Goal: Task Accomplishment & Management: Manage account settings

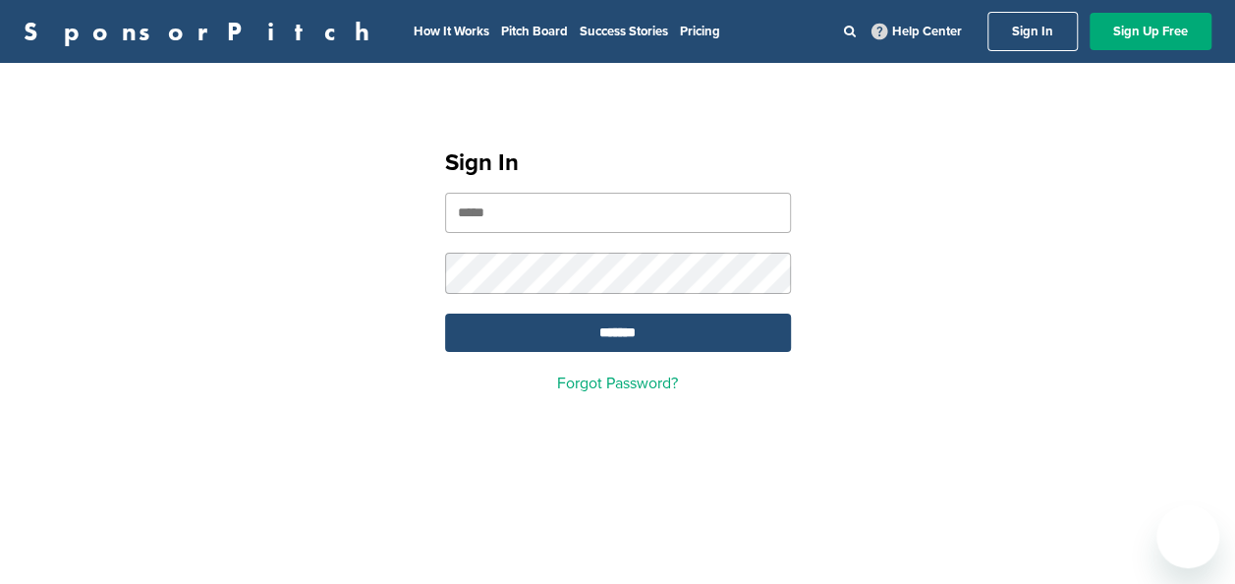
click at [516, 206] on input "email" at bounding box center [618, 213] width 346 height 40
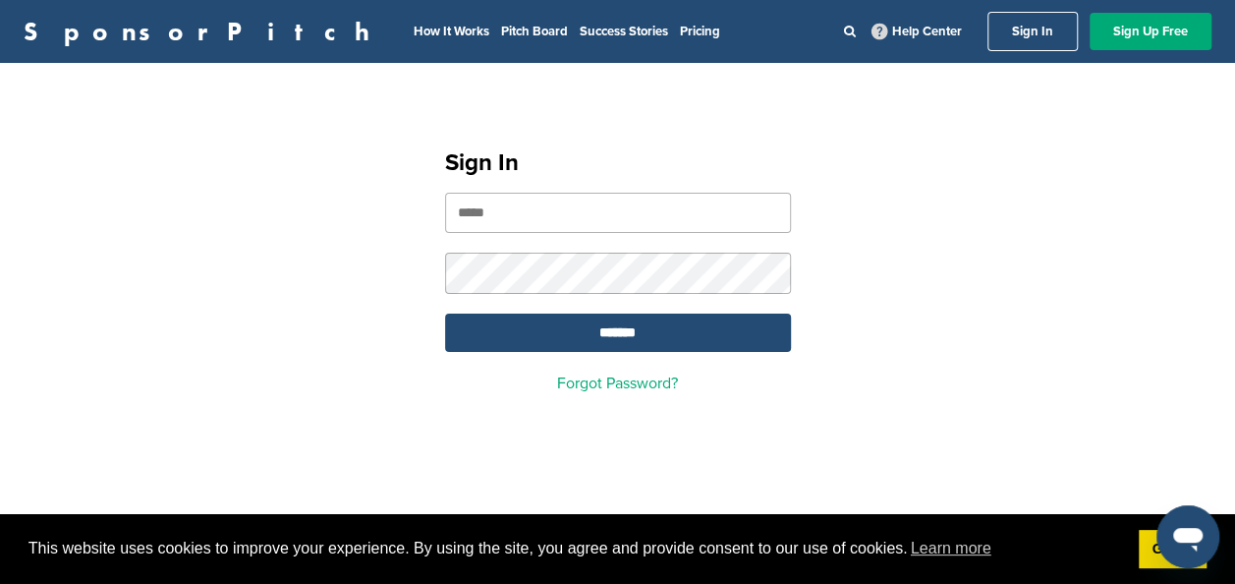
click at [548, 226] on input "email" at bounding box center [618, 213] width 346 height 40
type input "**********"
click at [445, 314] on input "*******" at bounding box center [618, 333] width 346 height 38
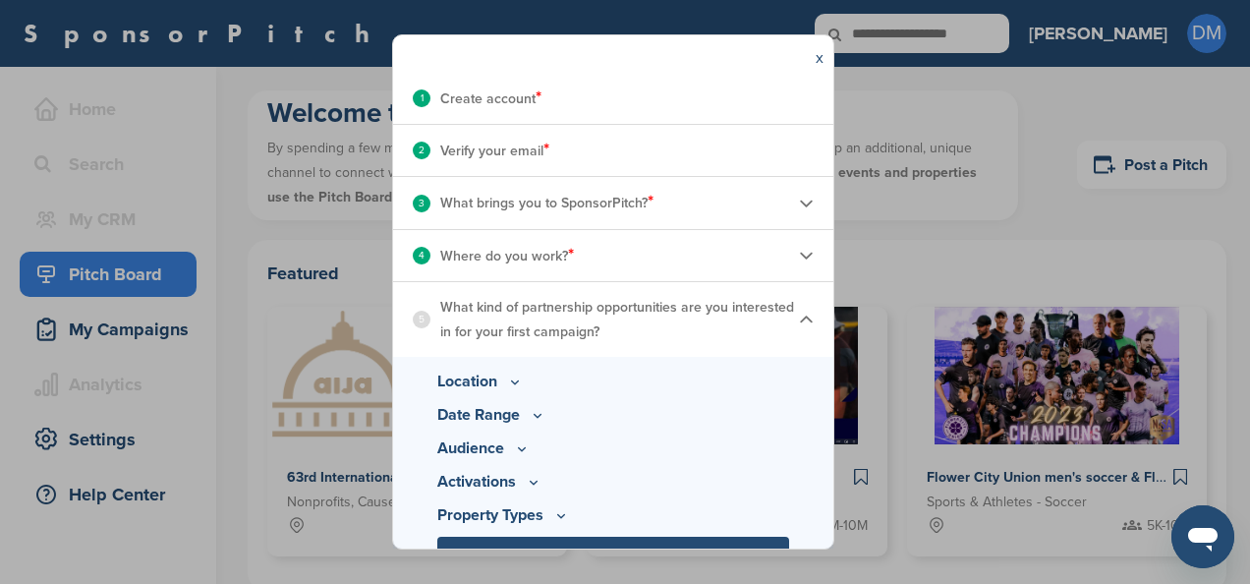
scroll to position [281, 0]
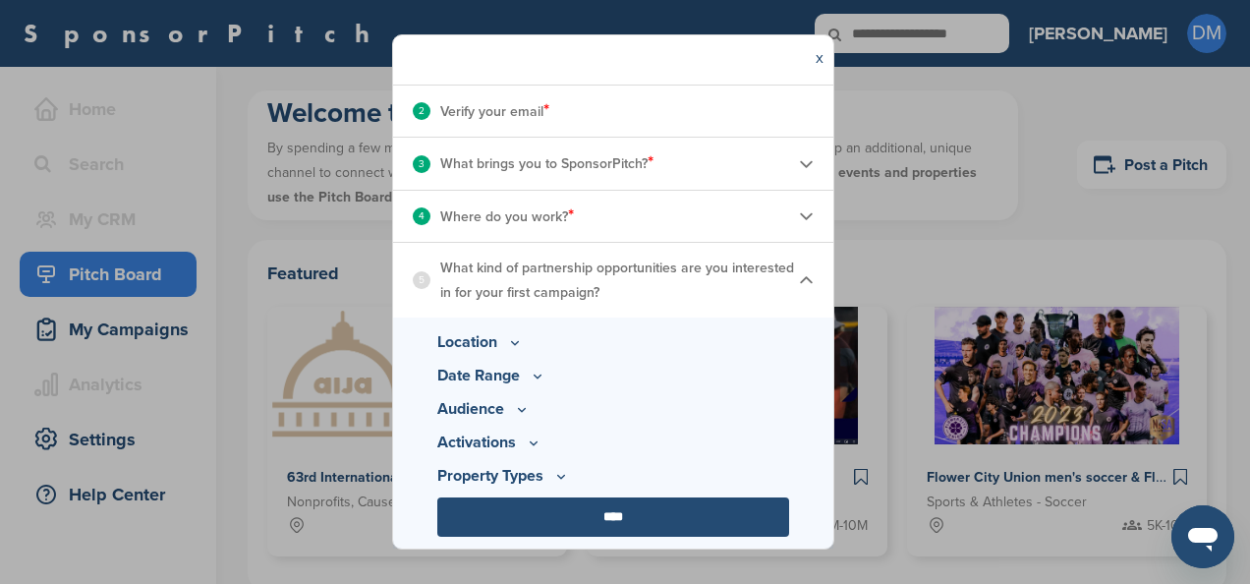
click at [516, 335] on icon at bounding box center [515, 342] width 16 height 17
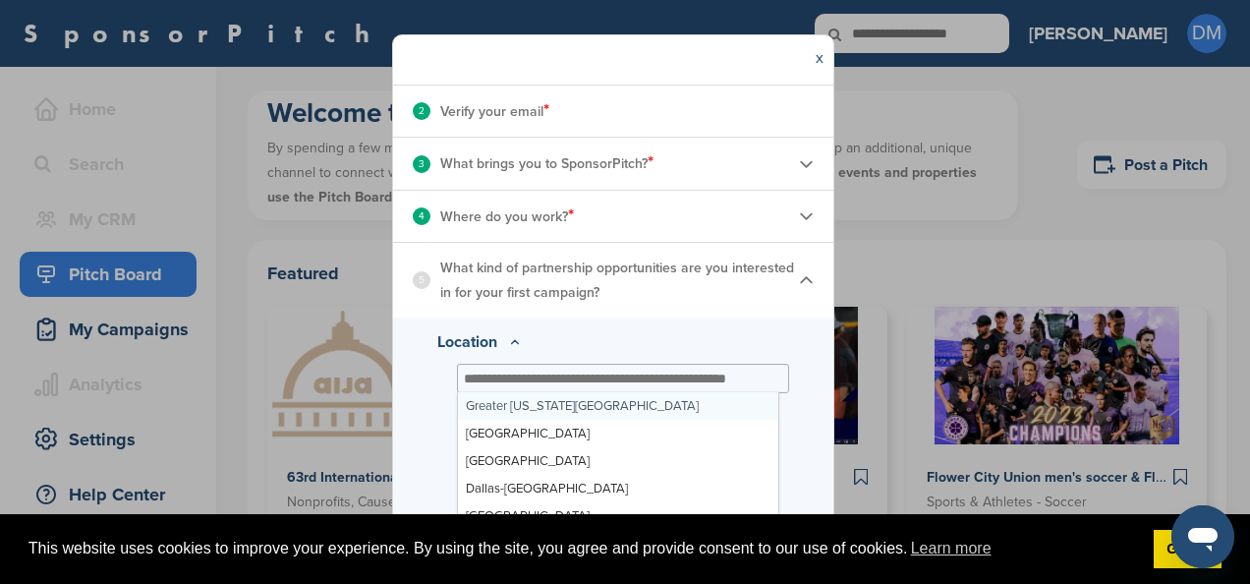
click at [639, 375] on input "text" at bounding box center [619, 379] width 310 height 18
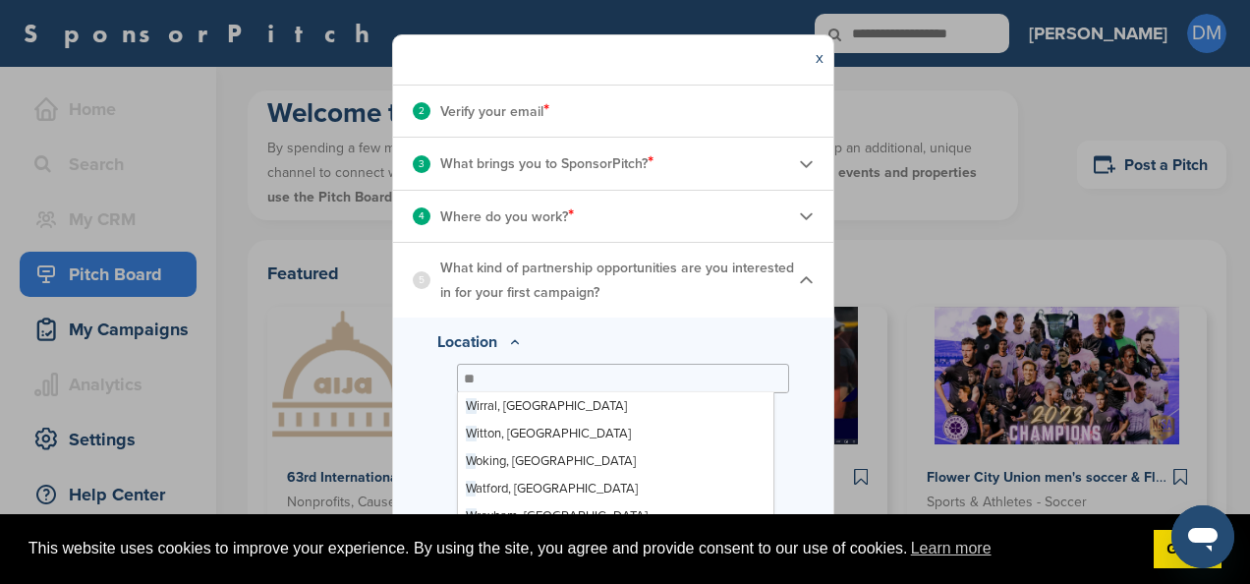
scroll to position [0, 0]
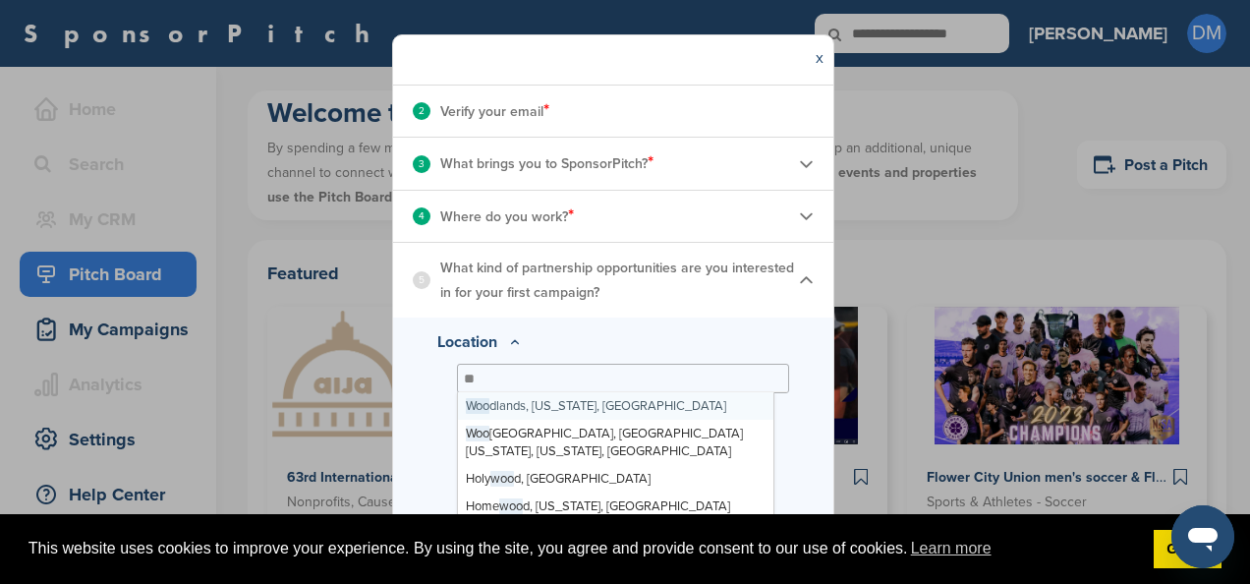
type input "*"
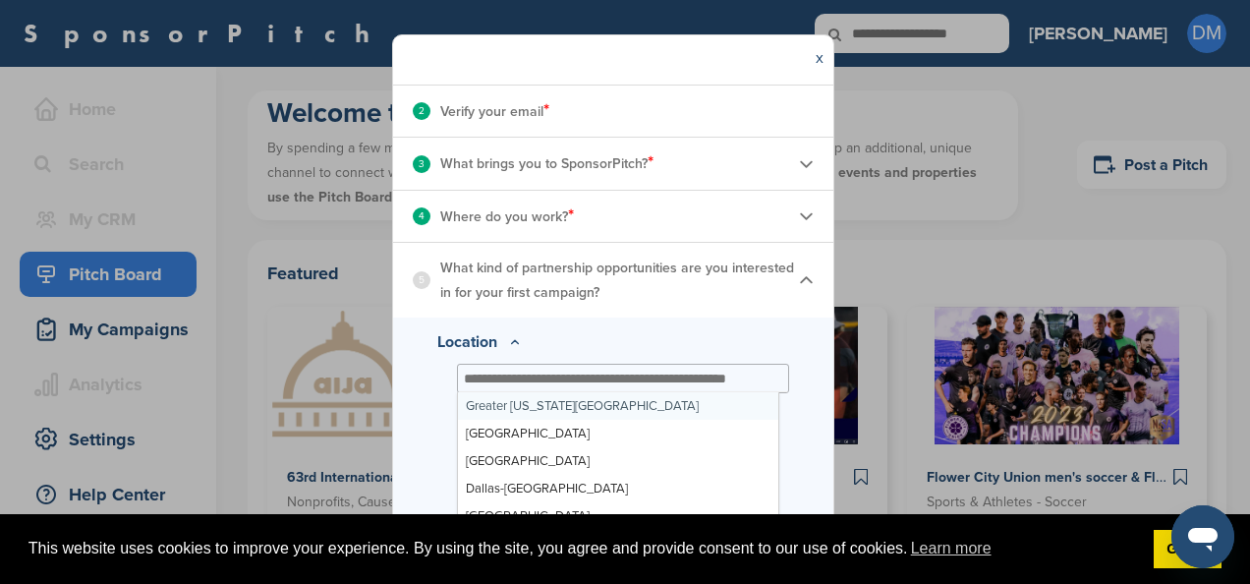
type input "*"
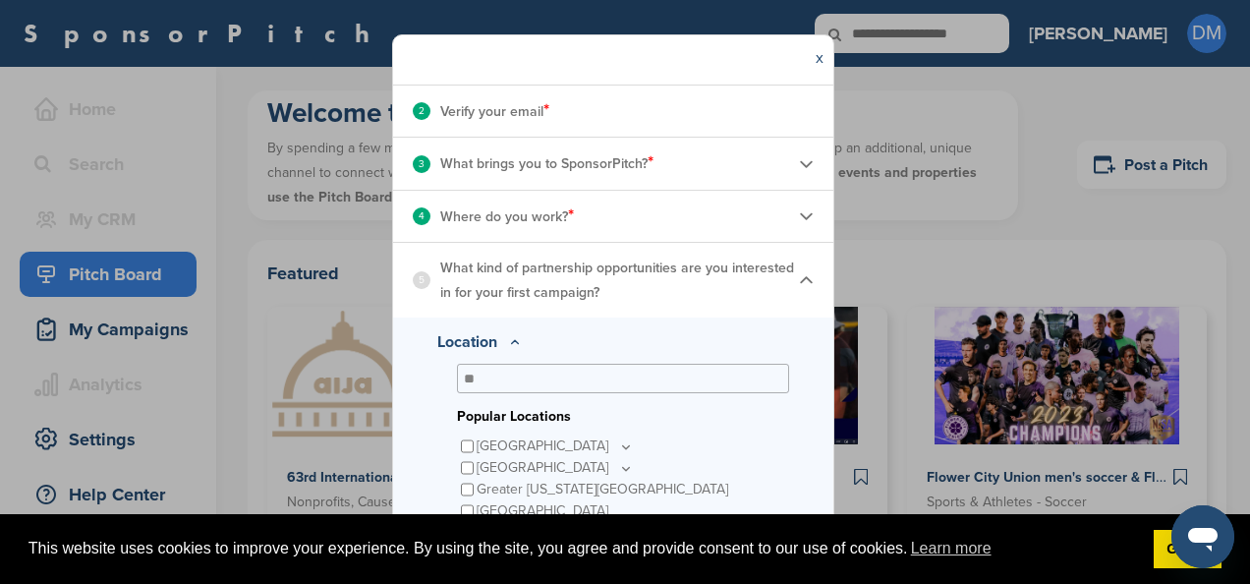
type input "*"
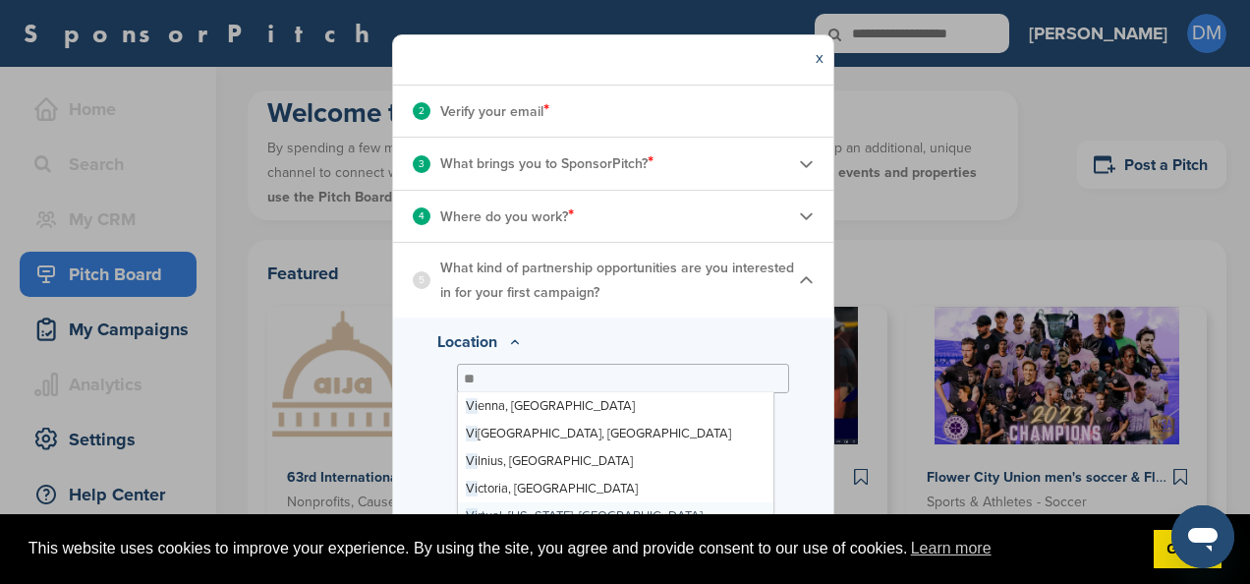
type input "*"
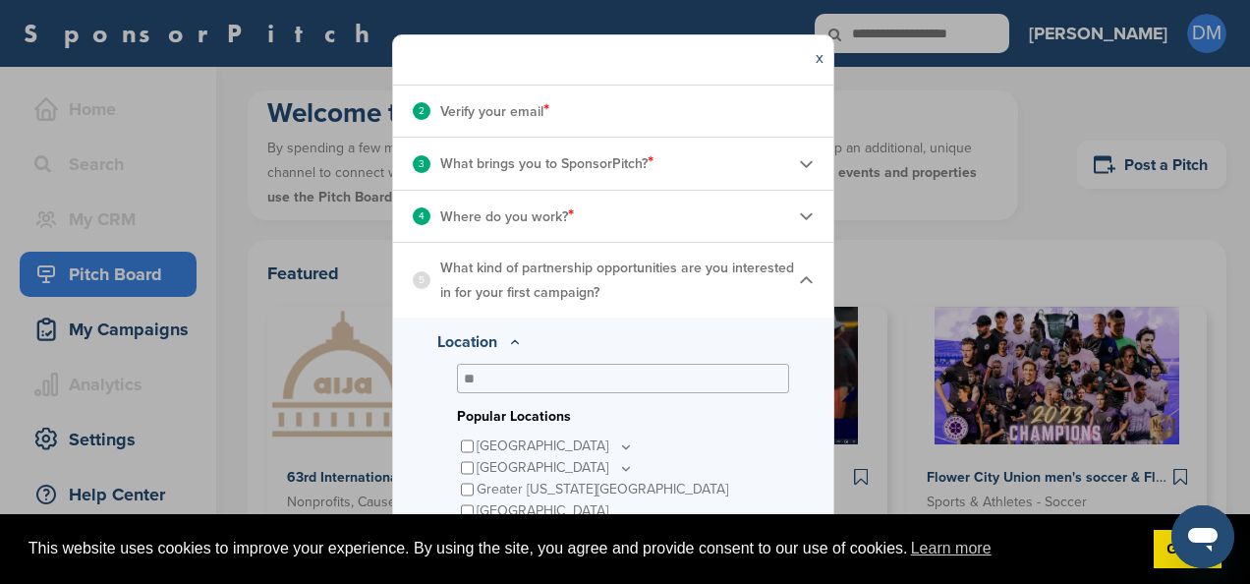
type input "*"
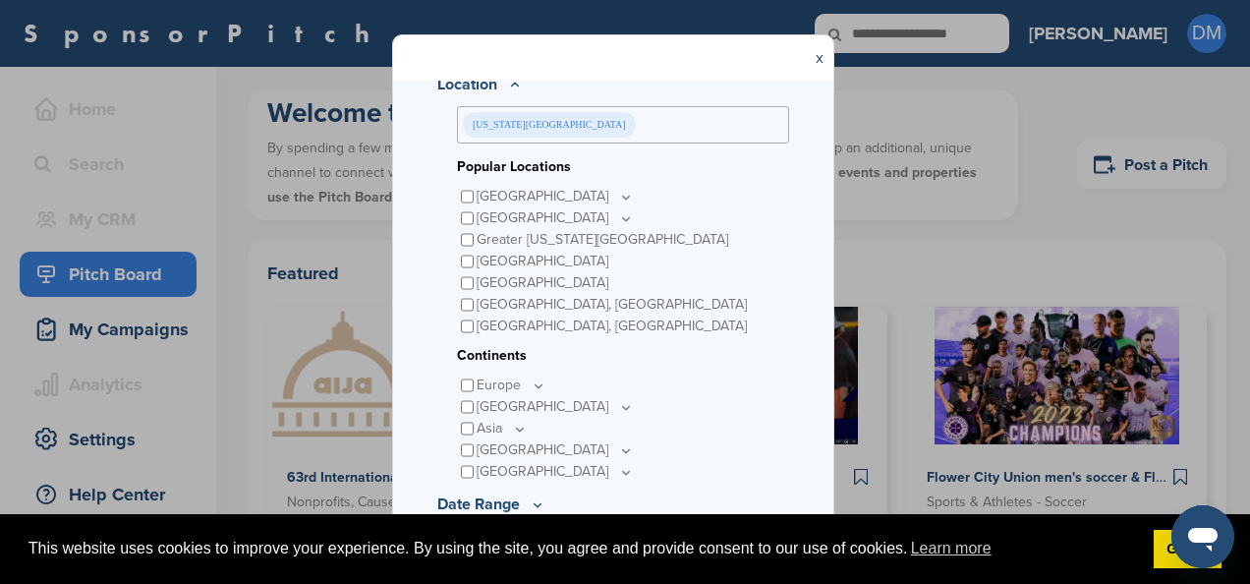
scroll to position [600, 0]
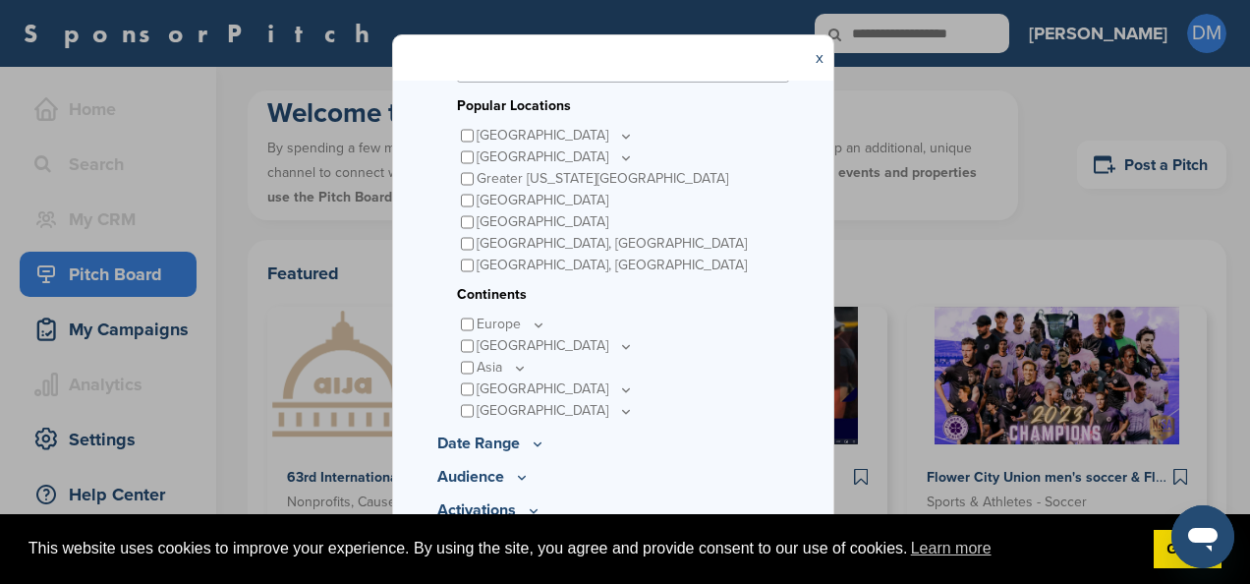
click at [574, 101] on h3 "Popular Locations" at bounding box center [623, 106] width 332 height 22
click at [538, 440] on icon at bounding box center [538, 443] width 16 height 17
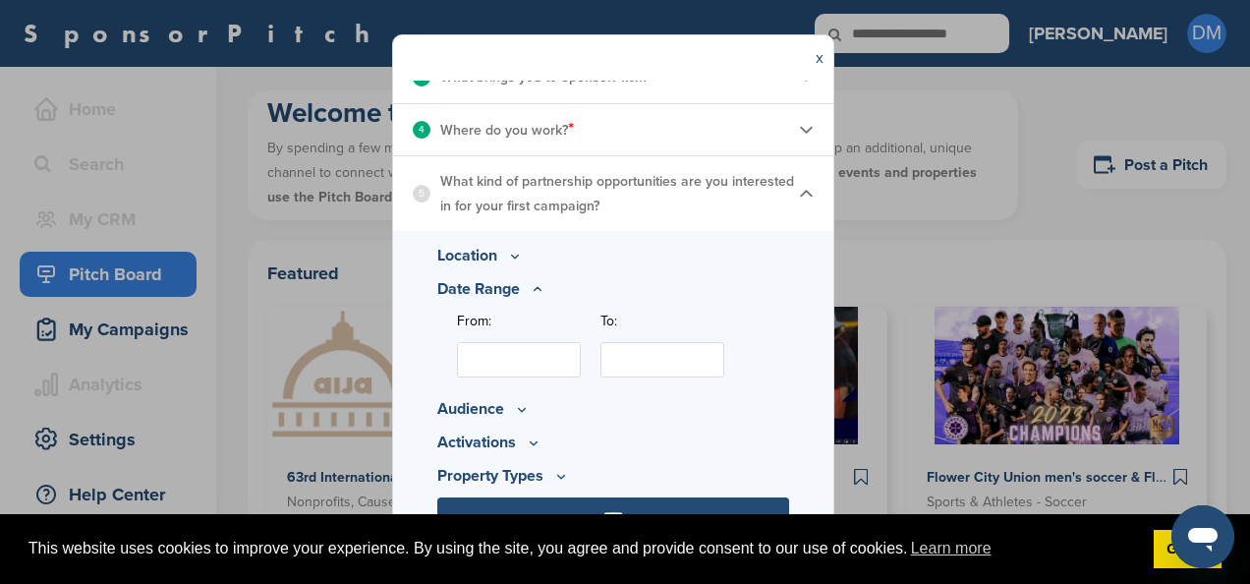
click at [514, 411] on icon at bounding box center [522, 409] width 16 height 17
click at [568, 342] on icon at bounding box center [571, 345] width 16 height 17
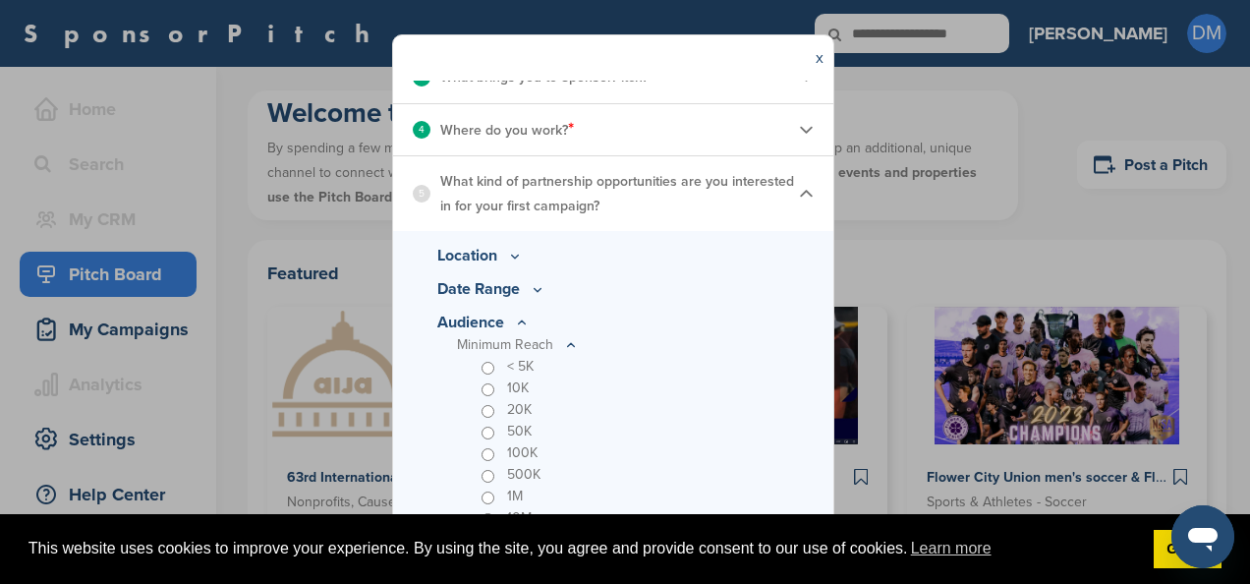
scroll to position [541, 0]
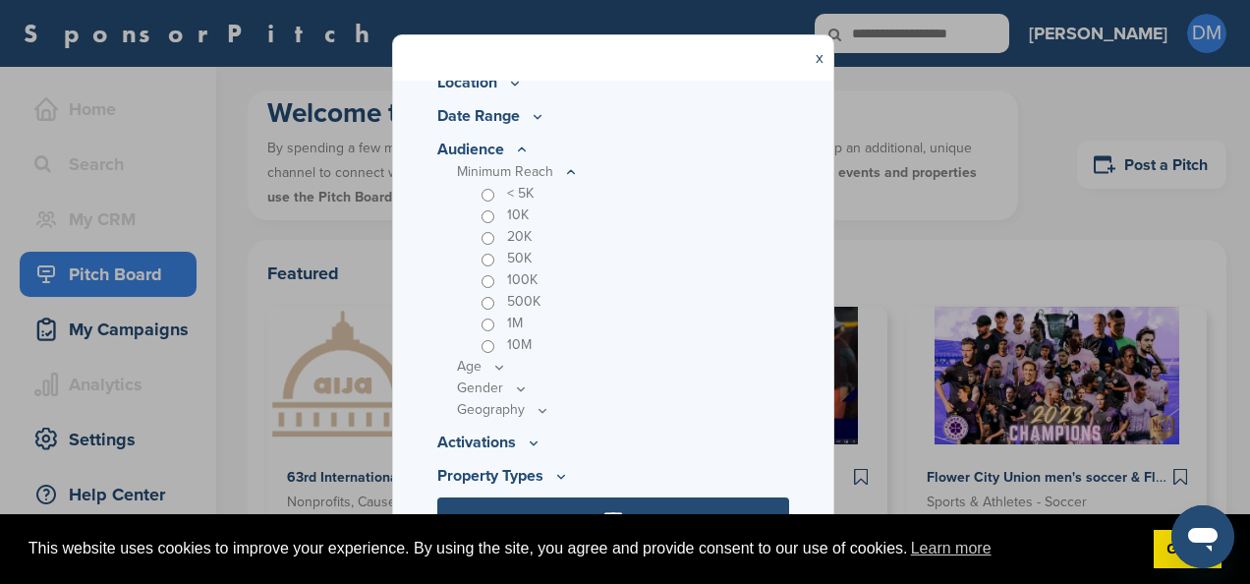
click at [568, 342] on div "10M" at bounding box center [633, 345] width 313 height 22
click at [489, 183] on p "Age" at bounding box center [623, 172] width 332 height 22
click at [0, 0] on icon at bounding box center [0, 0] width 0 height 0
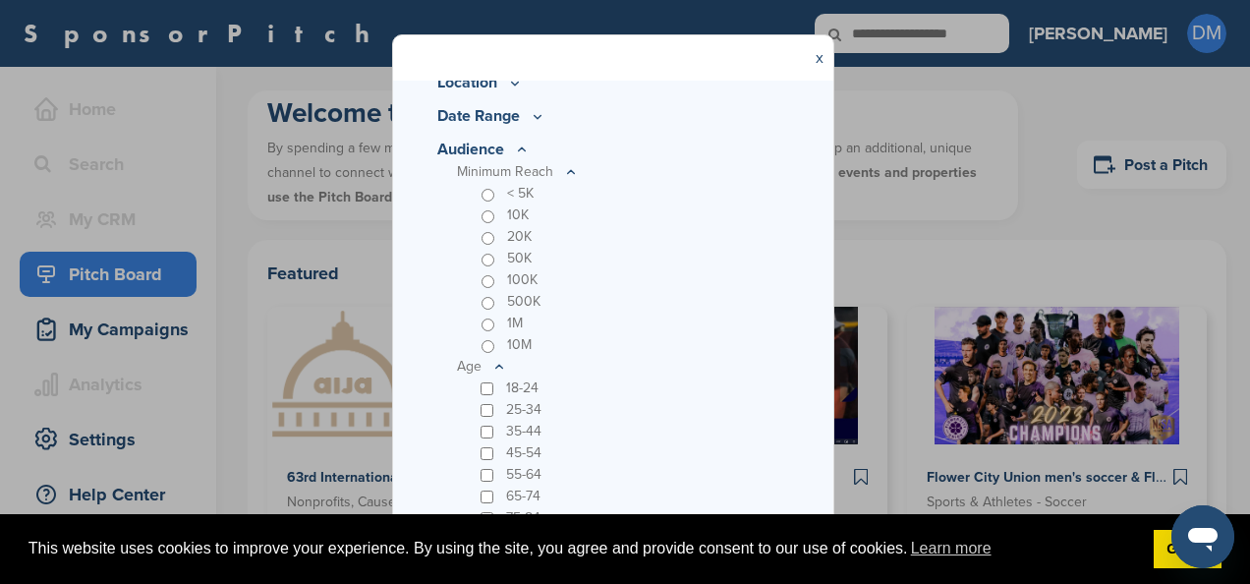
scroll to position [600, 0]
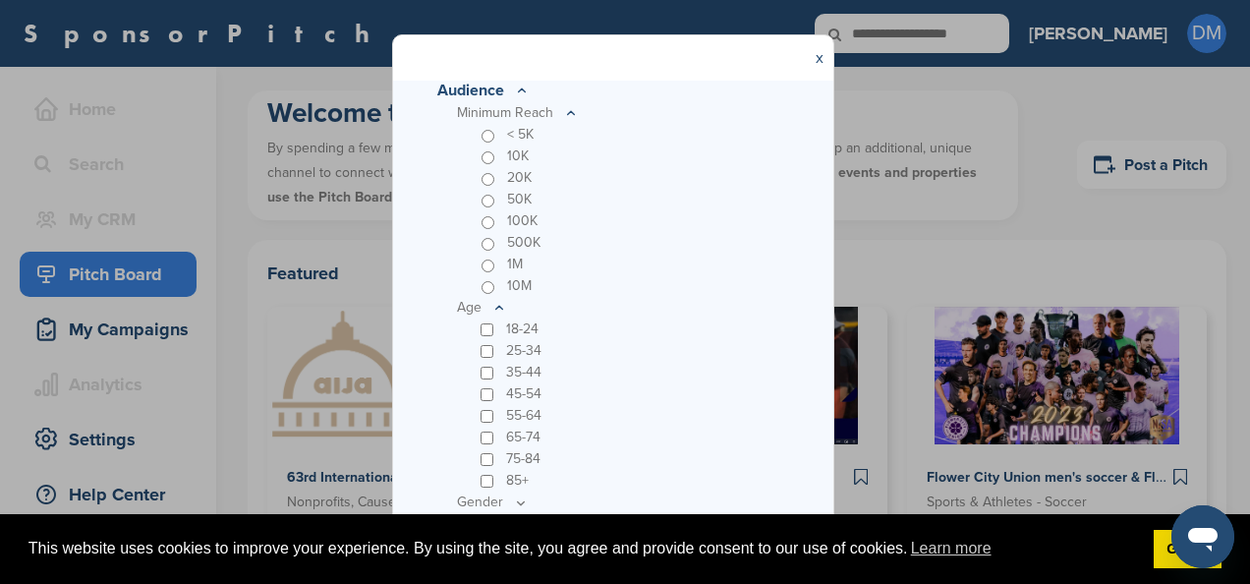
click at [487, 381] on div "35-44" at bounding box center [633, 373] width 313 height 22
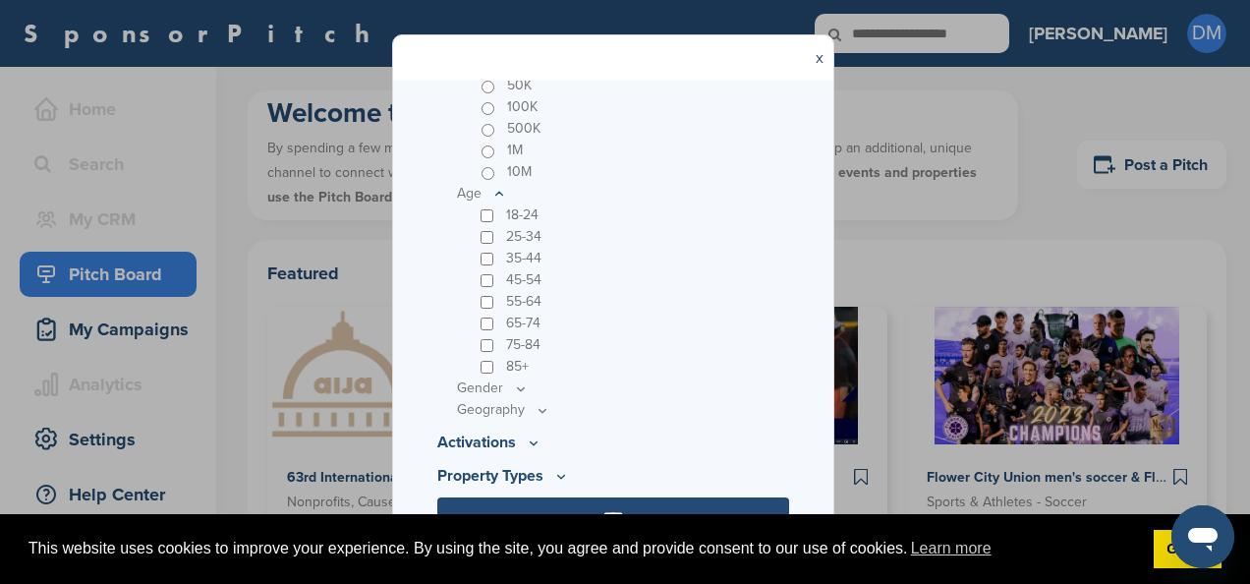
click at [0, 0] on icon at bounding box center [0, 0] width 0 height 0
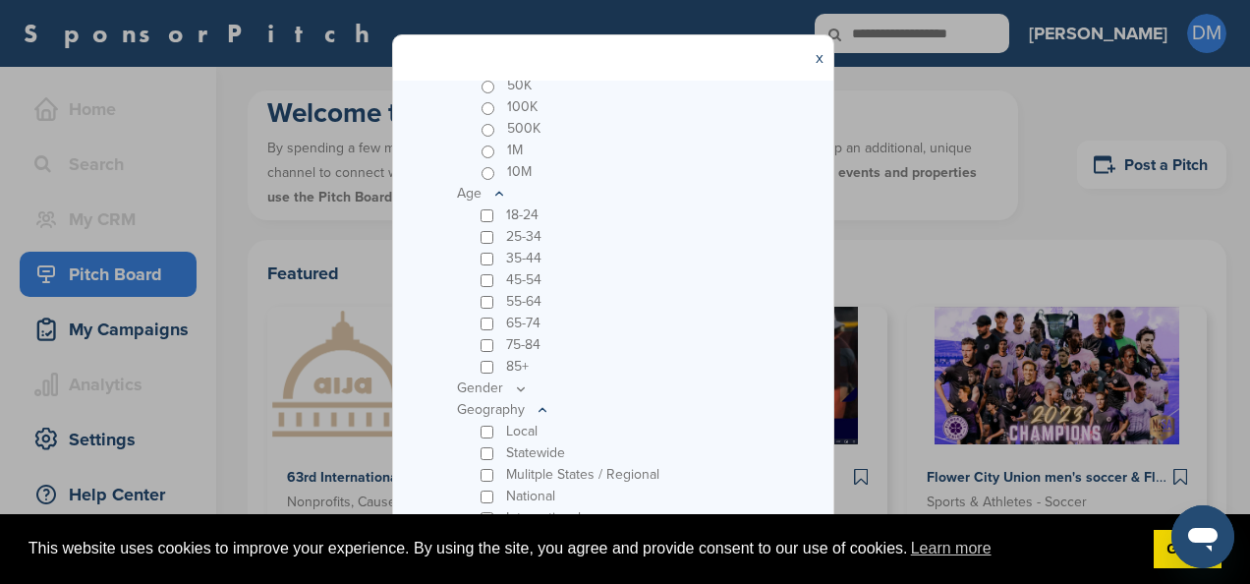
click at [563, 8] on icon at bounding box center [571, -1] width 16 height 17
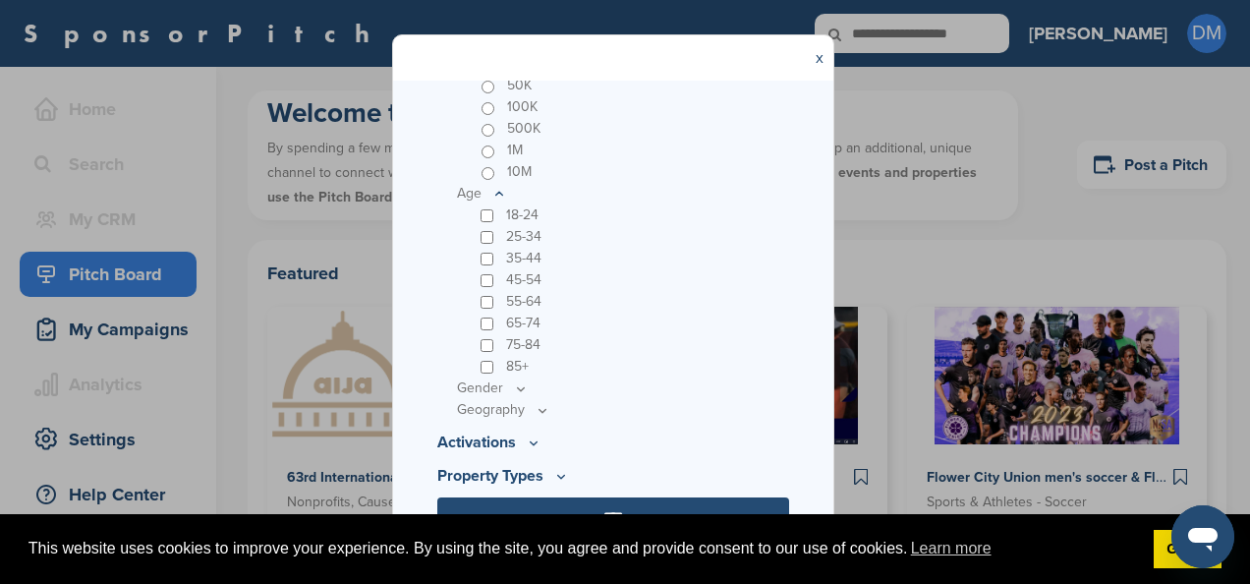
click at [0, 0] on icon at bounding box center [0, 0] width 0 height 0
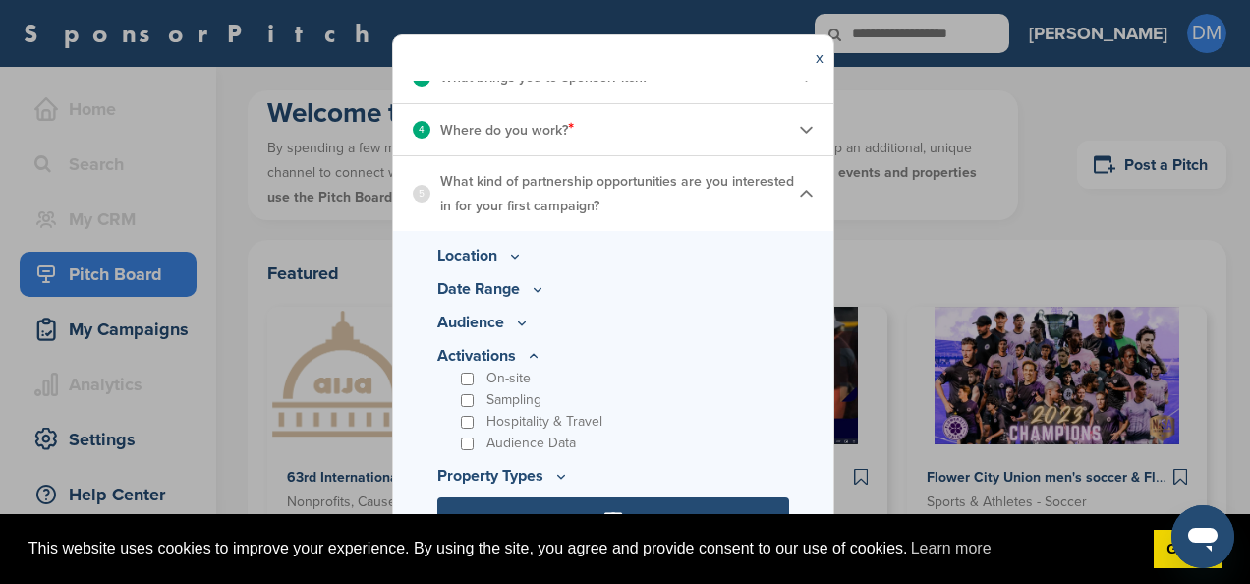
click at [0, 0] on icon at bounding box center [0, 0] width 0 height 0
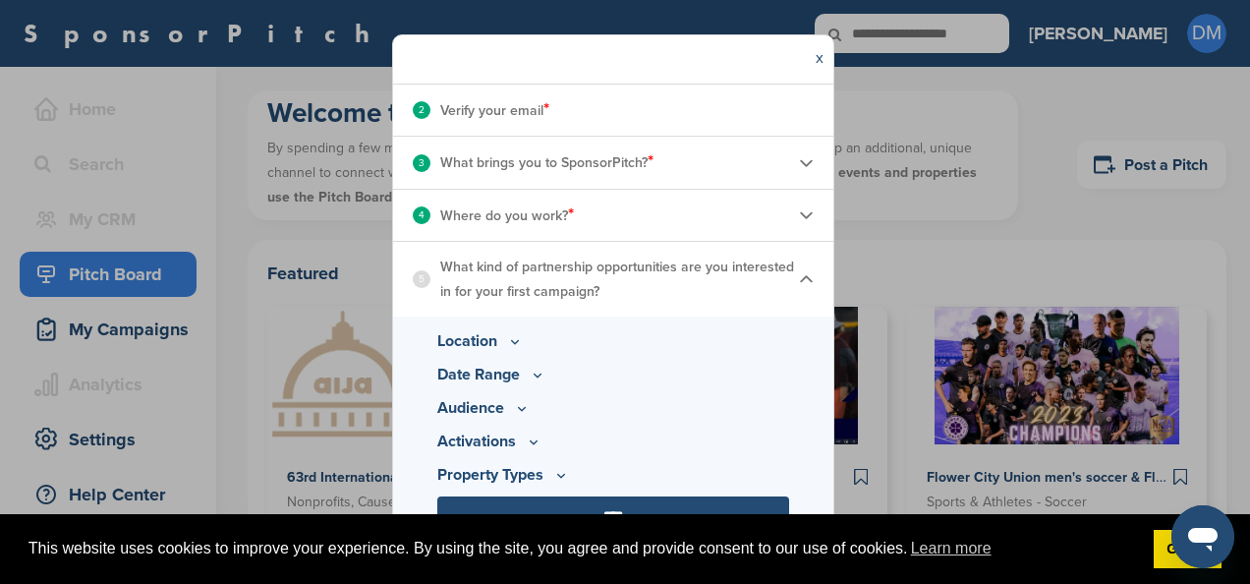
scroll to position [281, 0]
click at [541, 421] on p "Property Types" at bounding box center [613, 409] width 352 height 24
click at [530, 418] on icon at bounding box center [522, 409] width 16 height 17
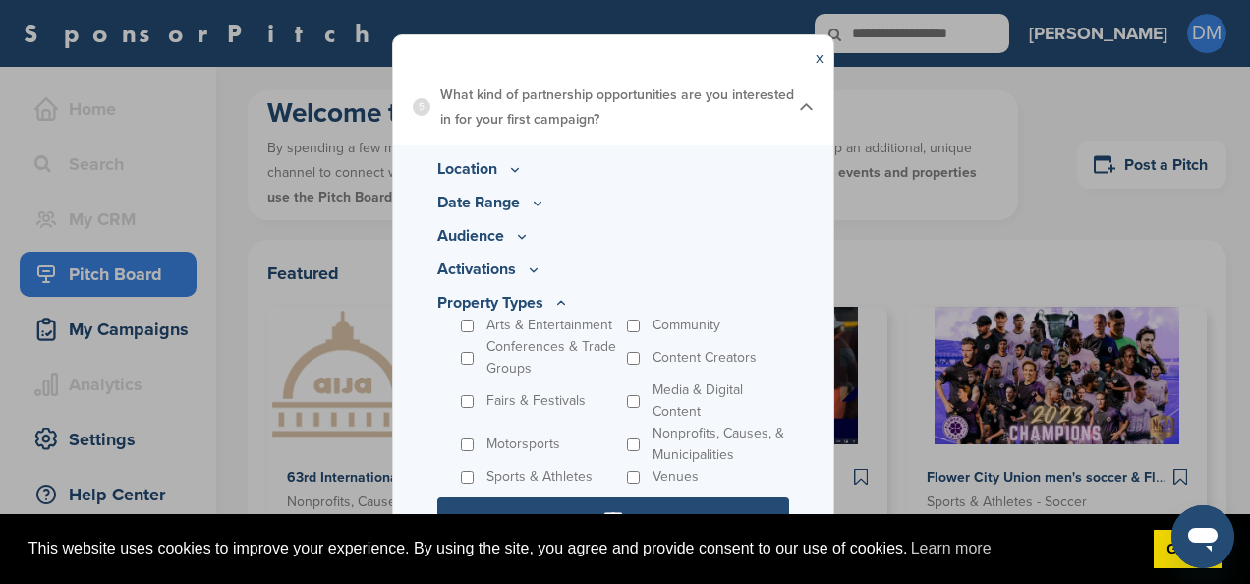
click at [560, 477] on p "Sports & Athletes" at bounding box center [540, 477] width 106 height 22
click at [641, 497] on input "****" at bounding box center [613, 516] width 352 height 39
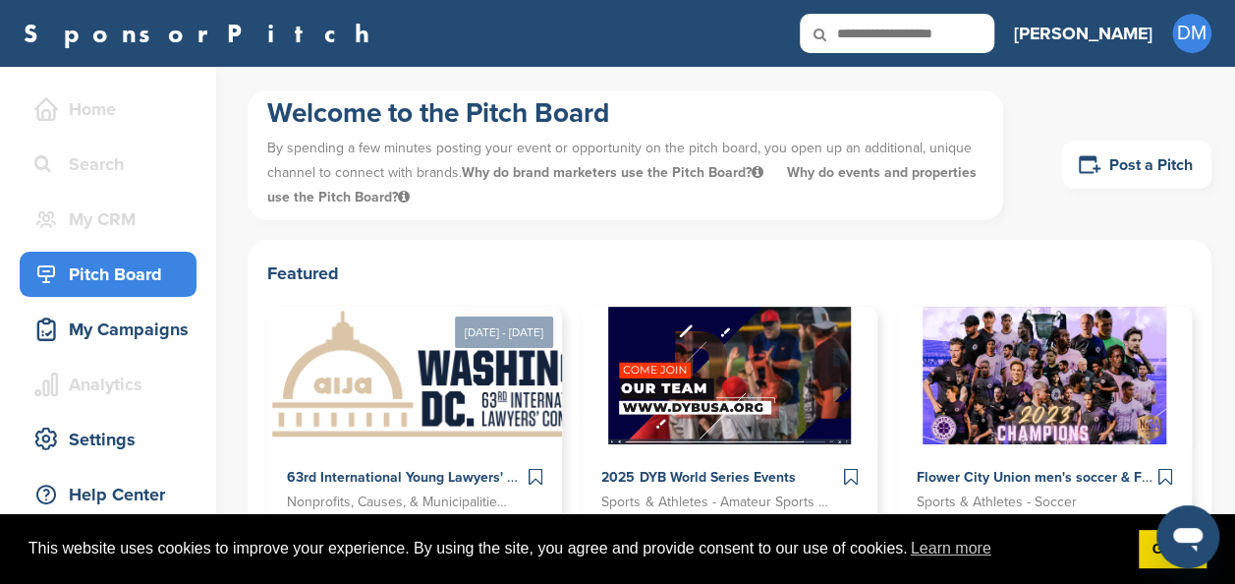
click at [167, 273] on div "Pitch Board" at bounding box center [112, 274] width 167 height 35
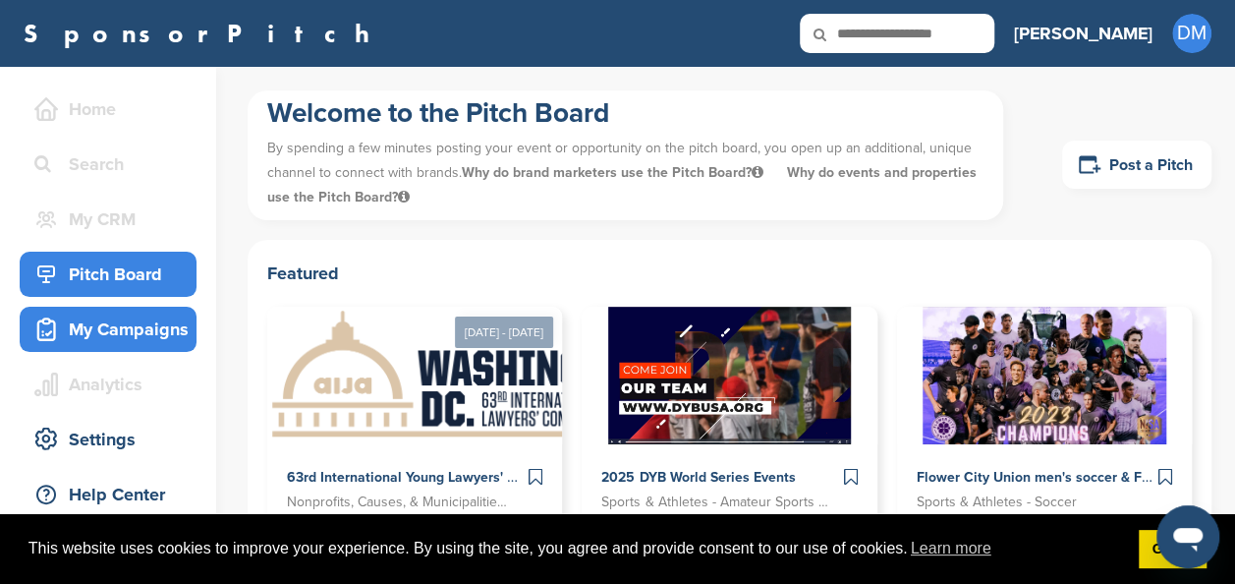
click at [110, 335] on div "My Campaigns" at bounding box center [112, 329] width 167 height 35
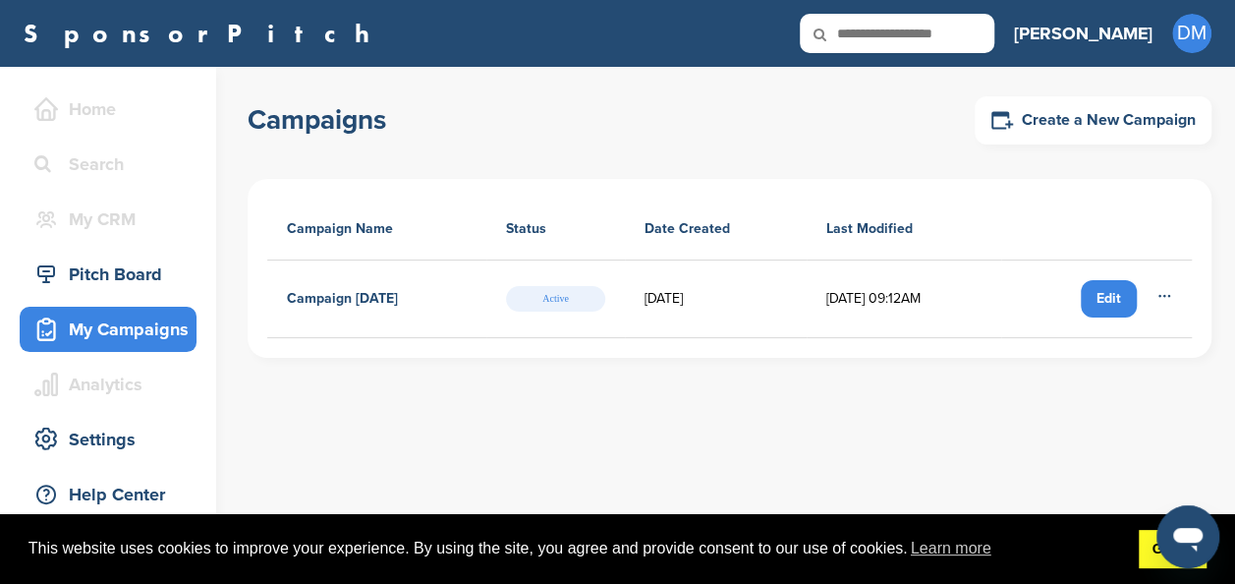
click at [1139, 545] on link "Got it!" at bounding box center [1173, 549] width 68 height 39
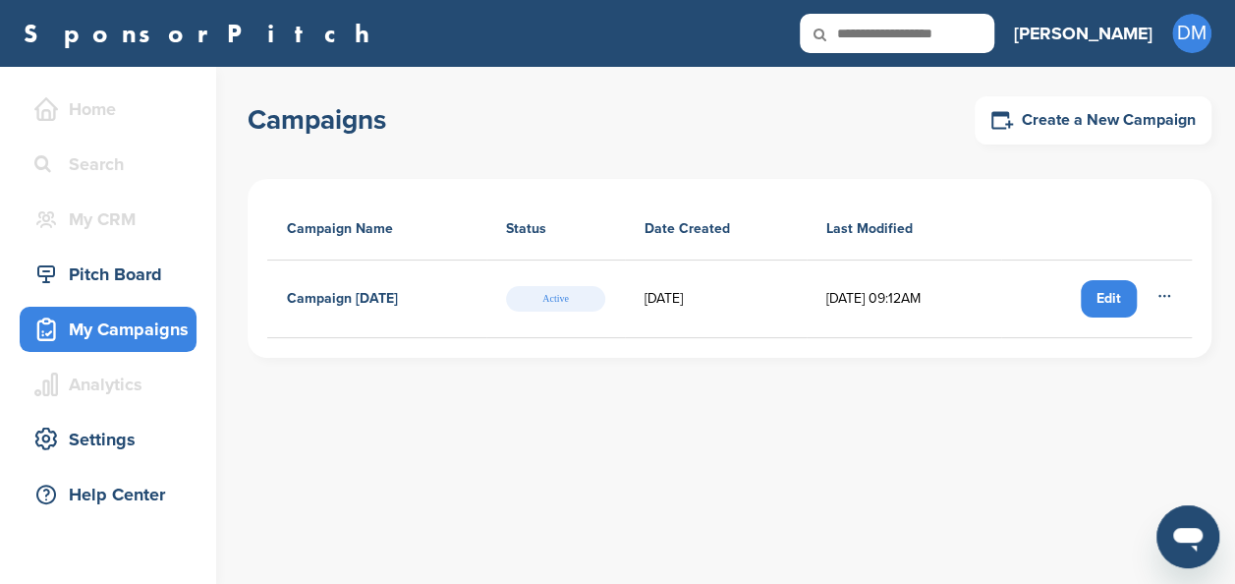
click at [1109, 291] on div "Edit" at bounding box center [1109, 298] width 56 height 37
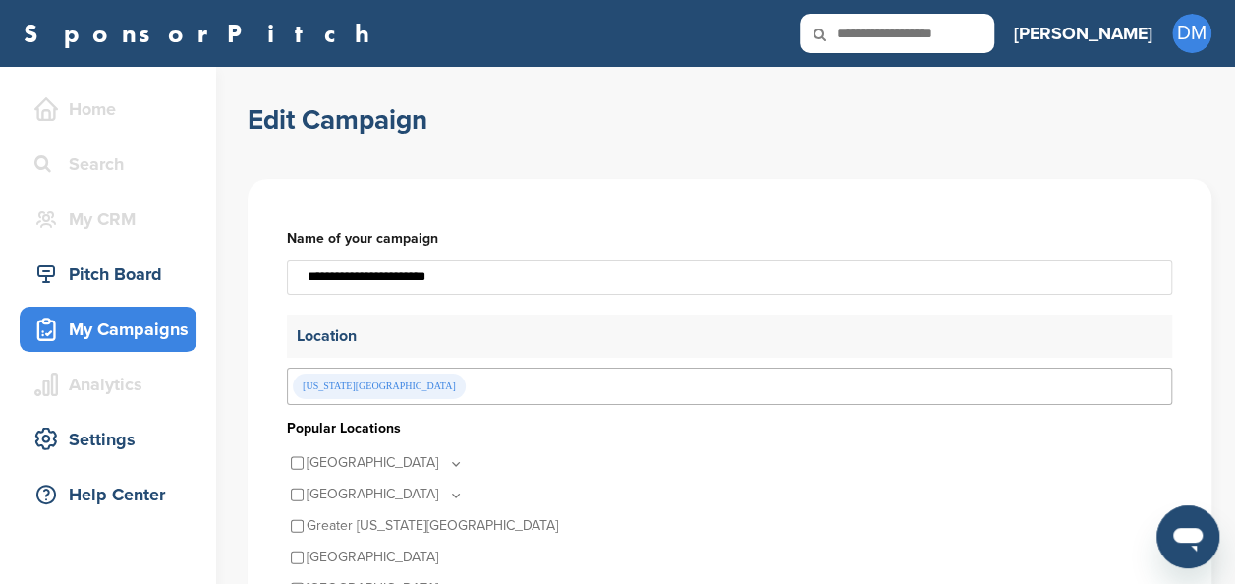
click at [742, 284] on input "**********" at bounding box center [730, 276] width 886 height 35
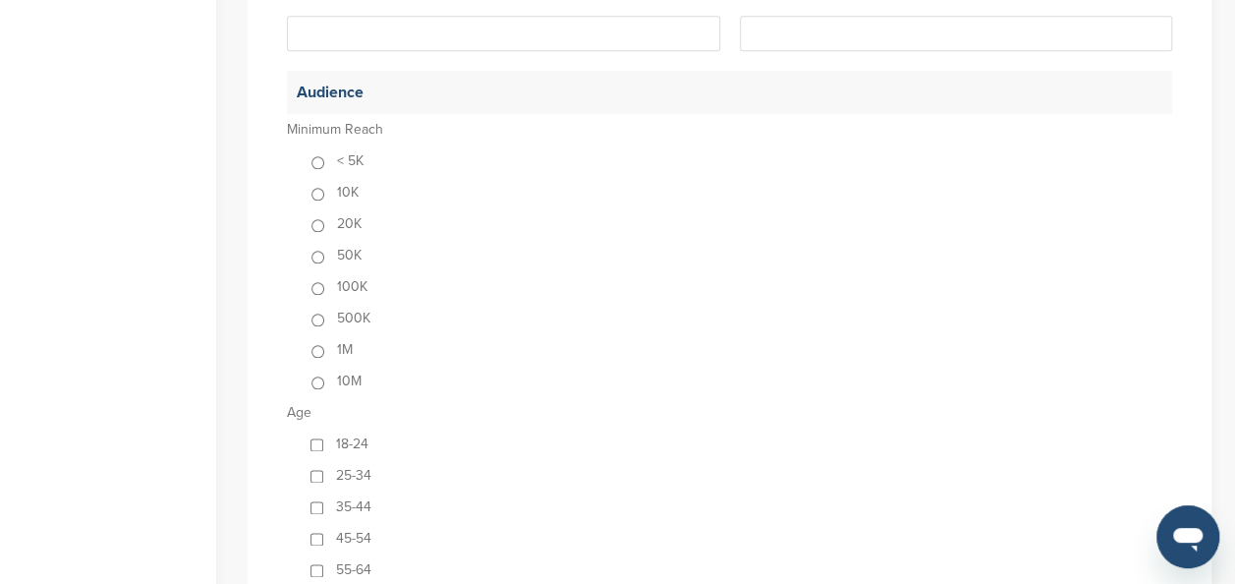
scroll to position [983, 0]
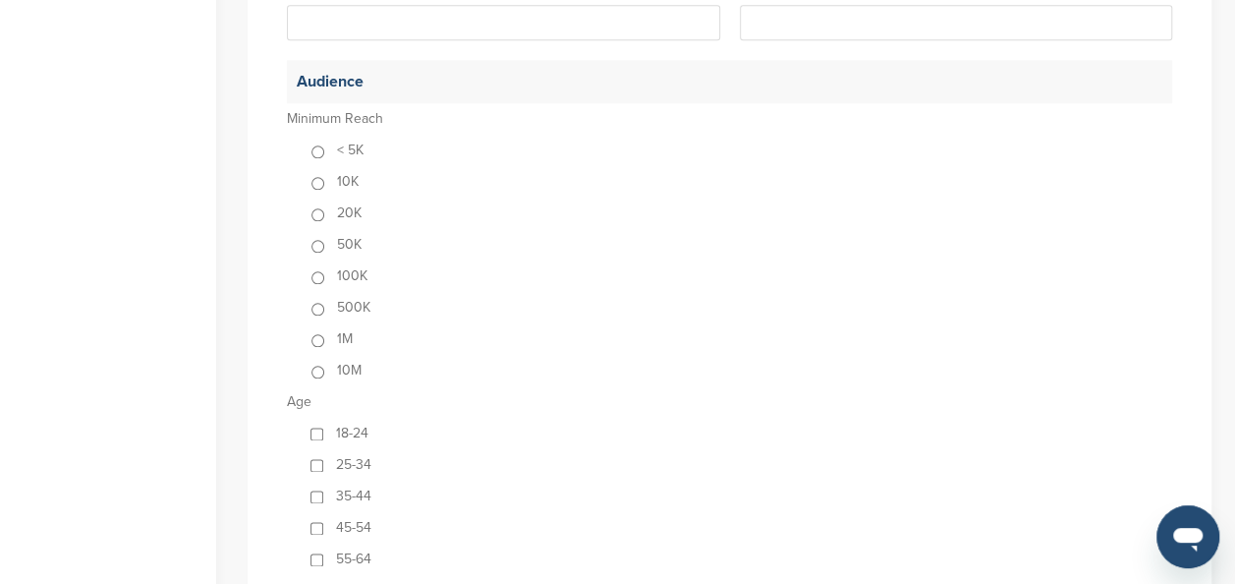
type input "**********"
click at [571, 21] on input "From:" at bounding box center [503, 22] width 433 height 35
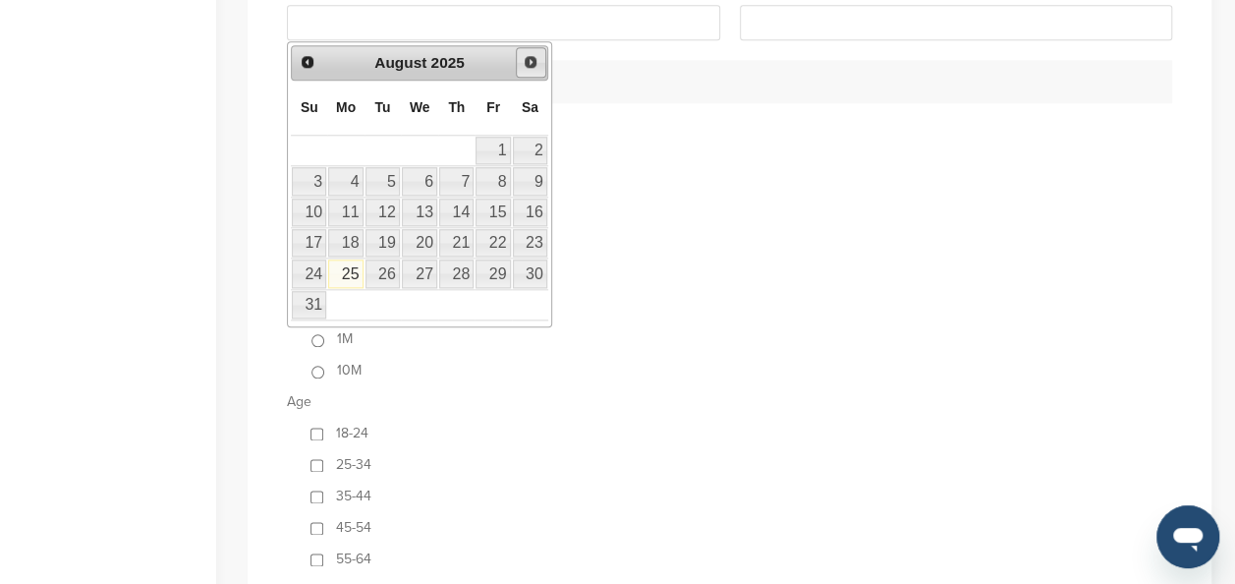
click at [531, 71] on link "Next" at bounding box center [531, 62] width 30 height 30
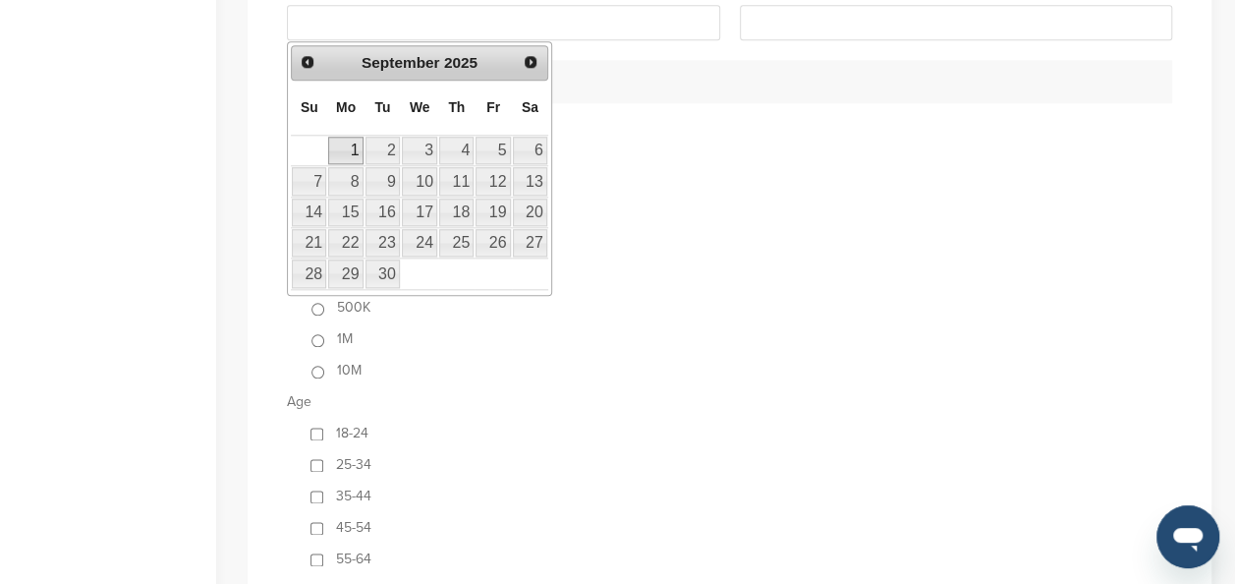
click at [332, 148] on link "1" at bounding box center [345, 151] width 34 height 28
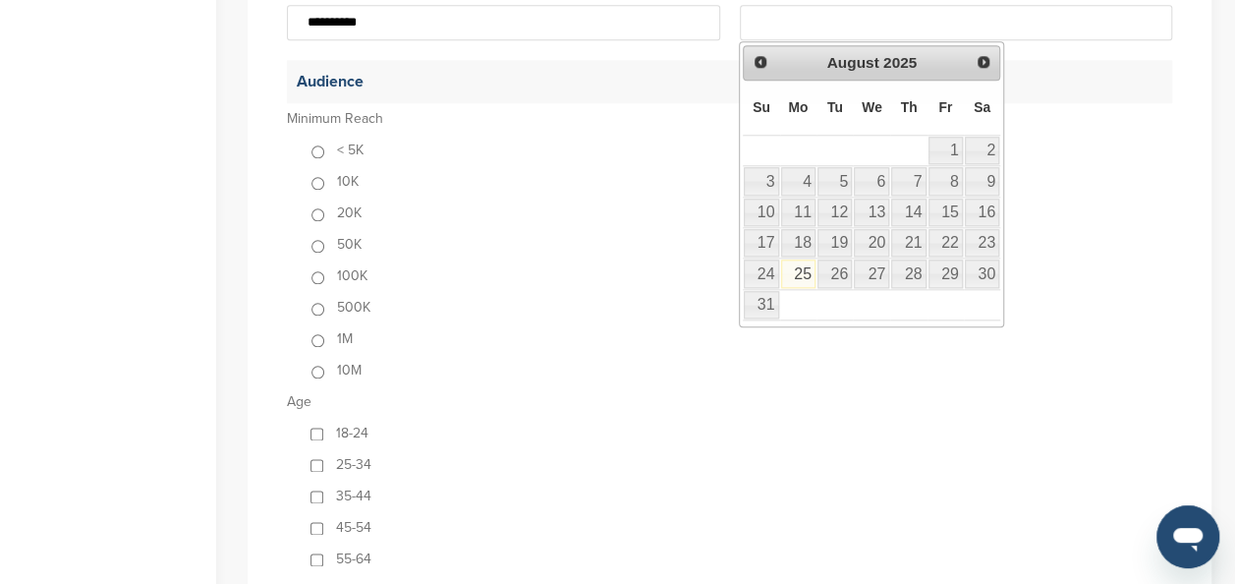
click at [789, 32] on input "To:" at bounding box center [956, 22] width 433 height 35
click at [981, 58] on span "Next" at bounding box center [984, 62] width 16 height 16
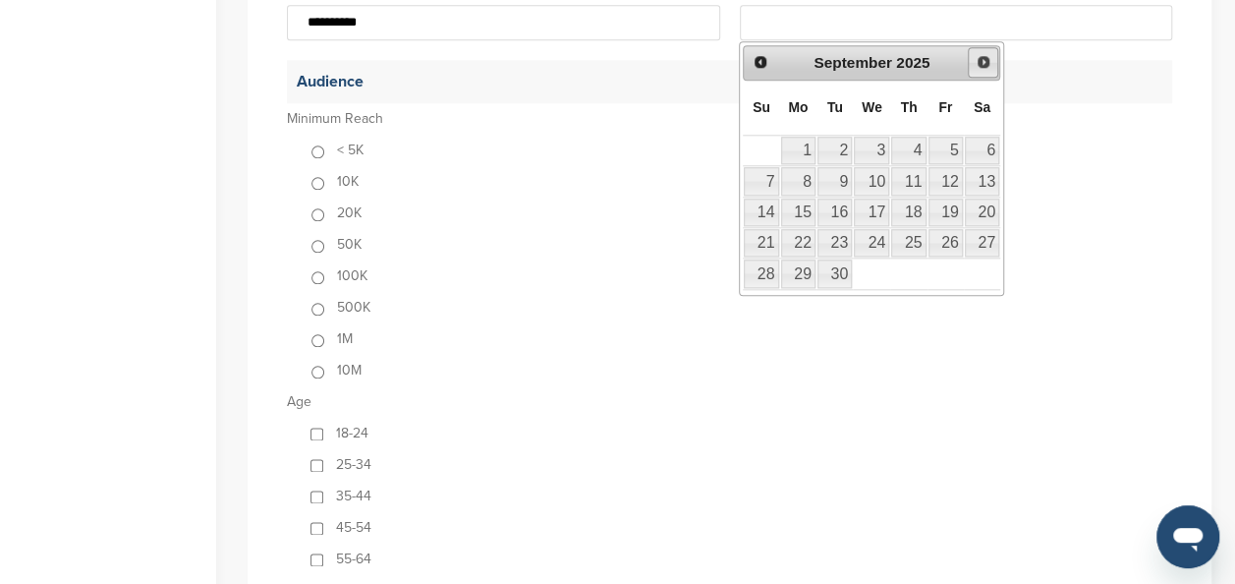
click at [981, 58] on span "Next" at bounding box center [984, 62] width 16 height 16
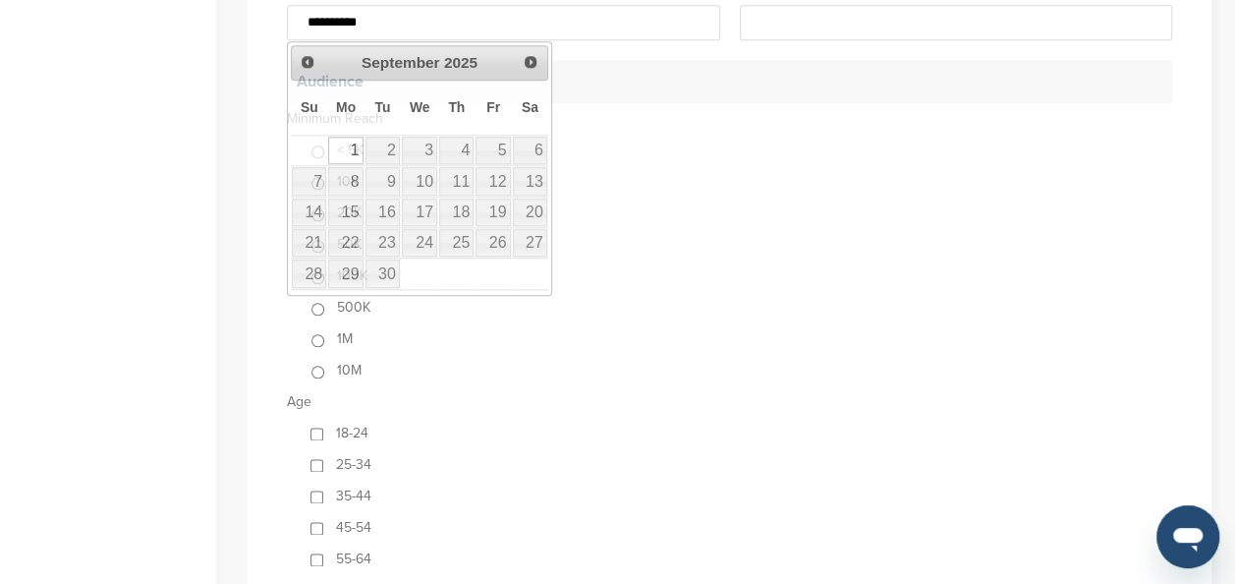
click at [629, 28] on input "**********" at bounding box center [503, 22] width 433 height 35
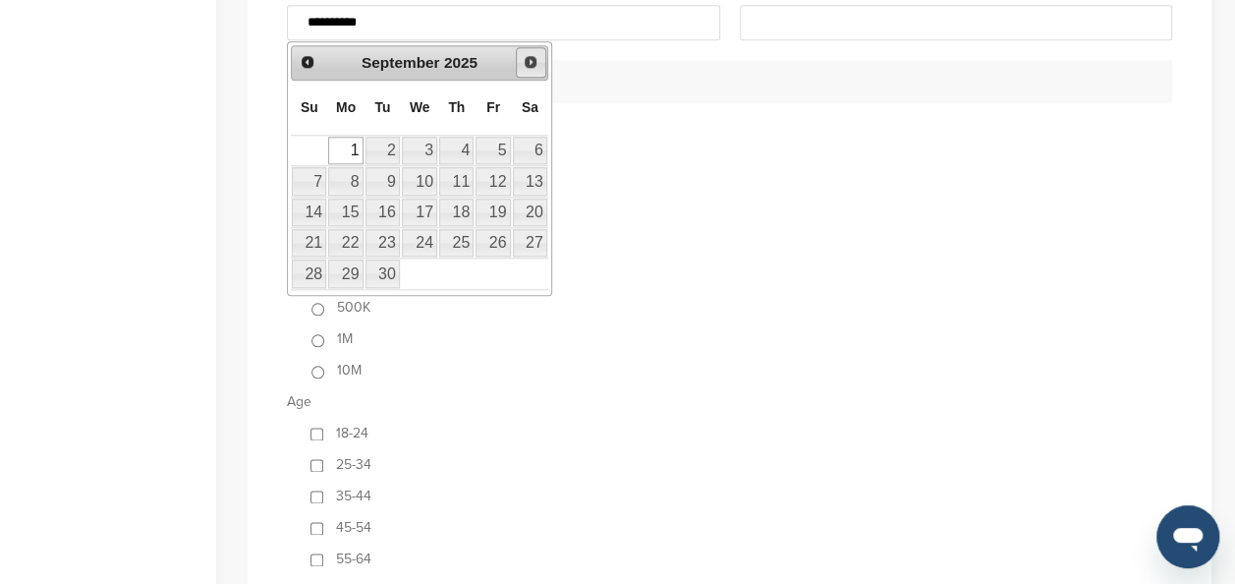
click at [533, 62] on span "Next" at bounding box center [531, 62] width 16 height 16
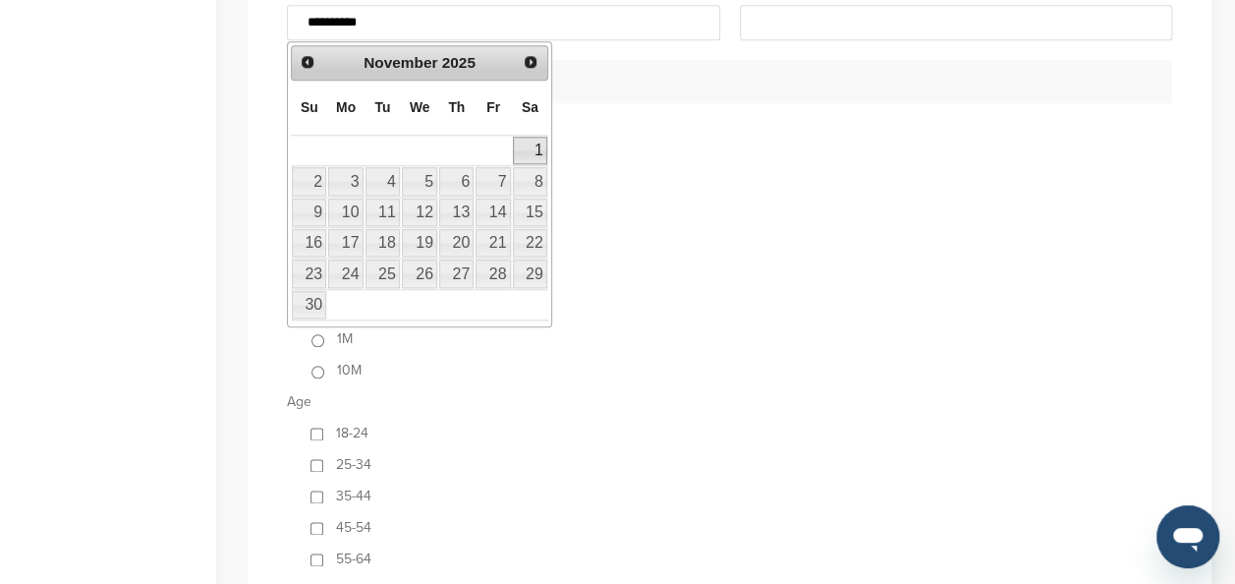
click at [521, 143] on link "1" at bounding box center [530, 151] width 34 height 28
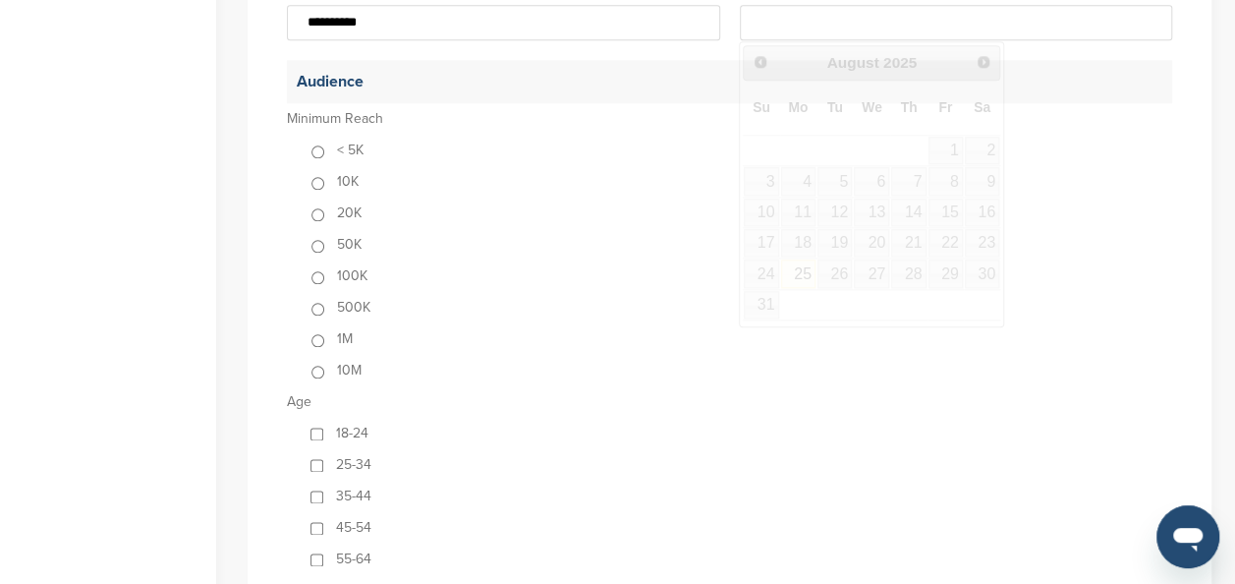
click at [822, 28] on input "To:" at bounding box center [956, 22] width 433 height 35
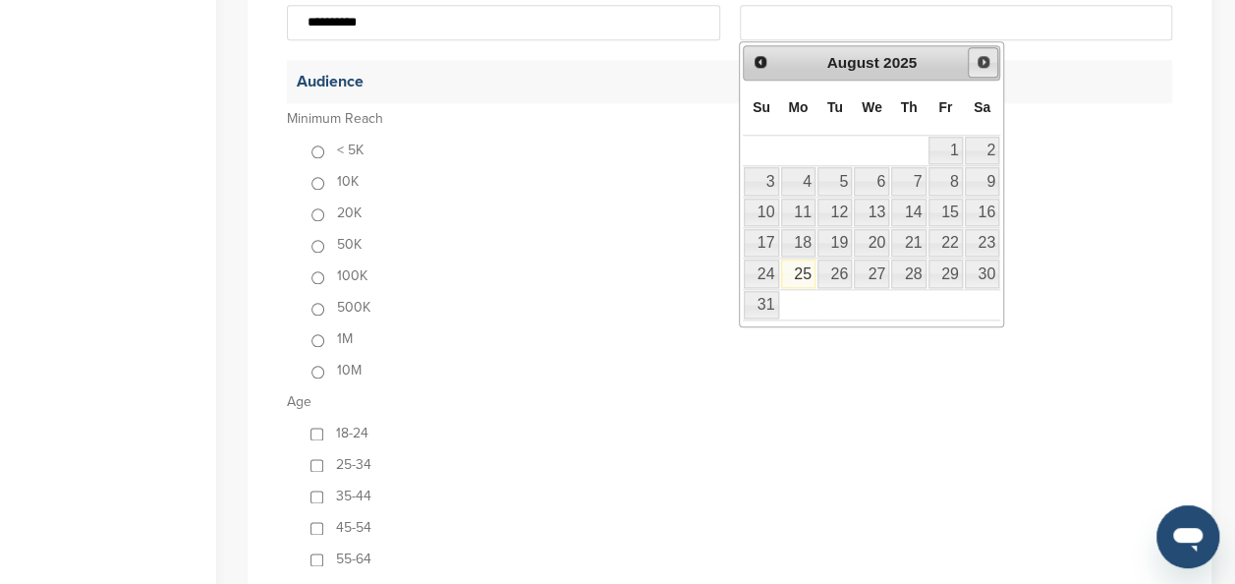
click at [980, 70] on link "Next" at bounding box center [983, 62] width 30 height 30
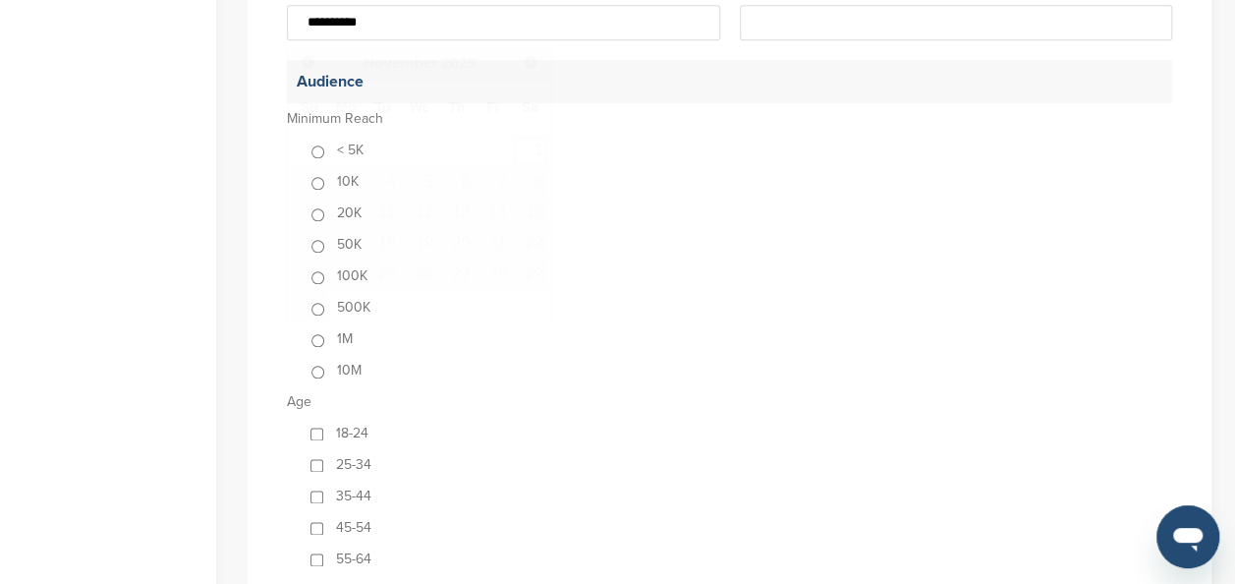
click at [478, 12] on input "**********" at bounding box center [503, 22] width 433 height 35
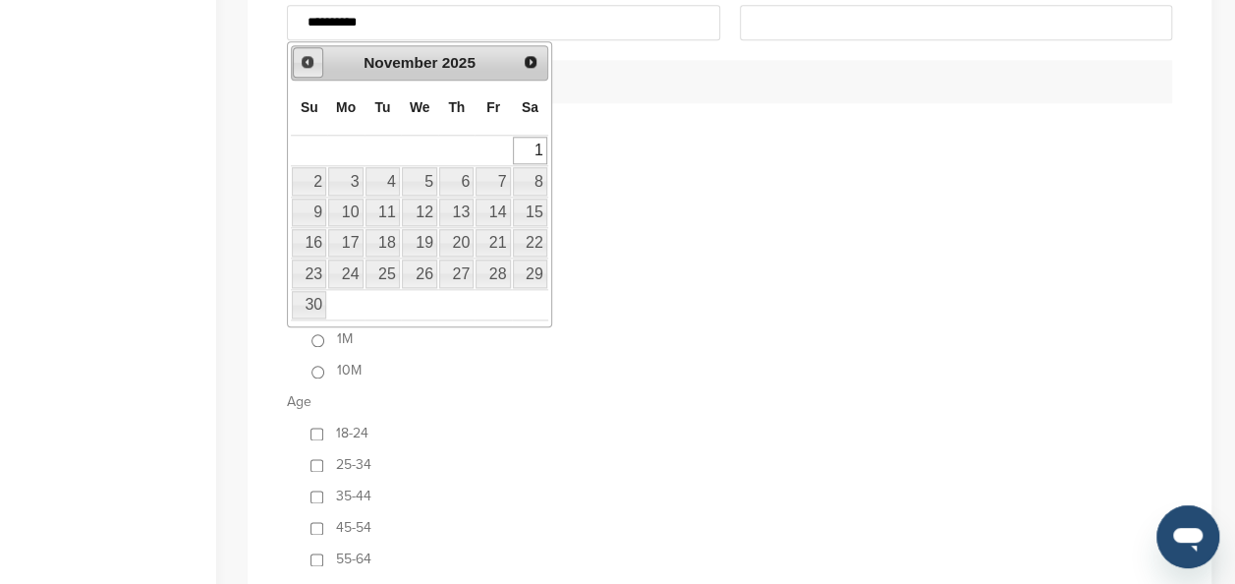
click at [311, 58] on span "Prev" at bounding box center [308, 62] width 16 height 16
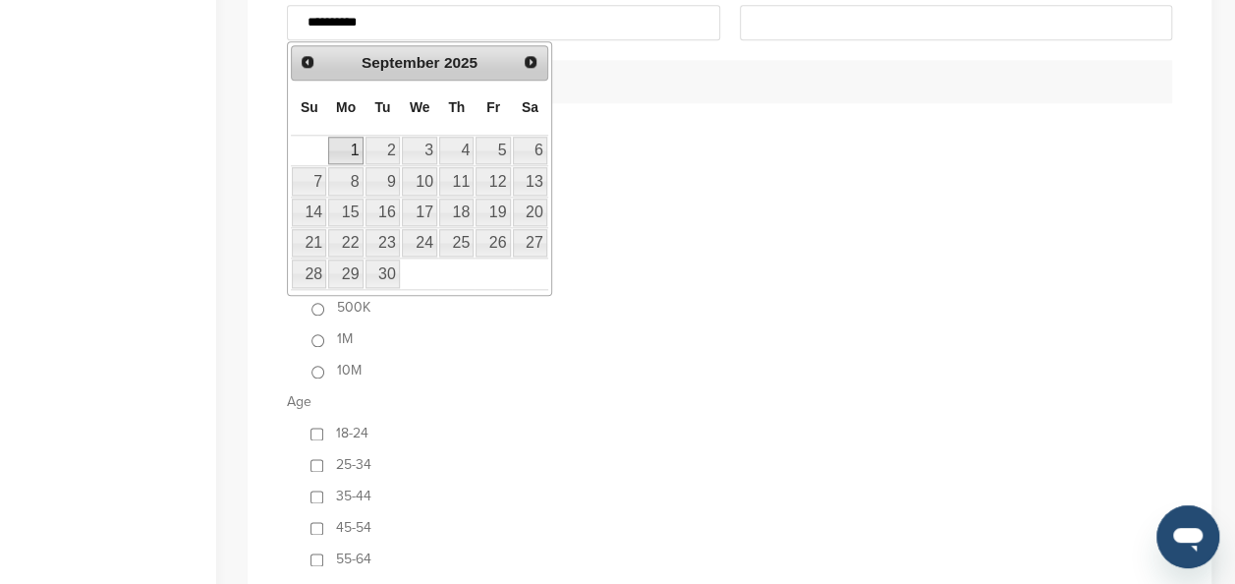
click at [337, 151] on link "1" at bounding box center [345, 151] width 34 height 28
type input "**********"
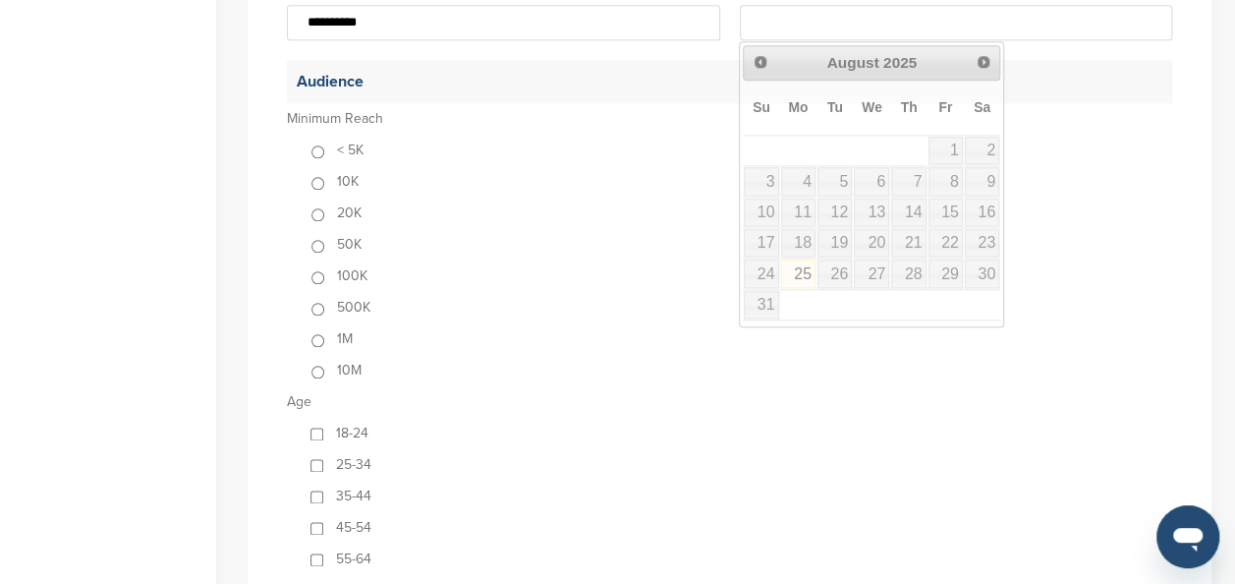
click at [787, 24] on input "To:" at bounding box center [956, 22] width 433 height 35
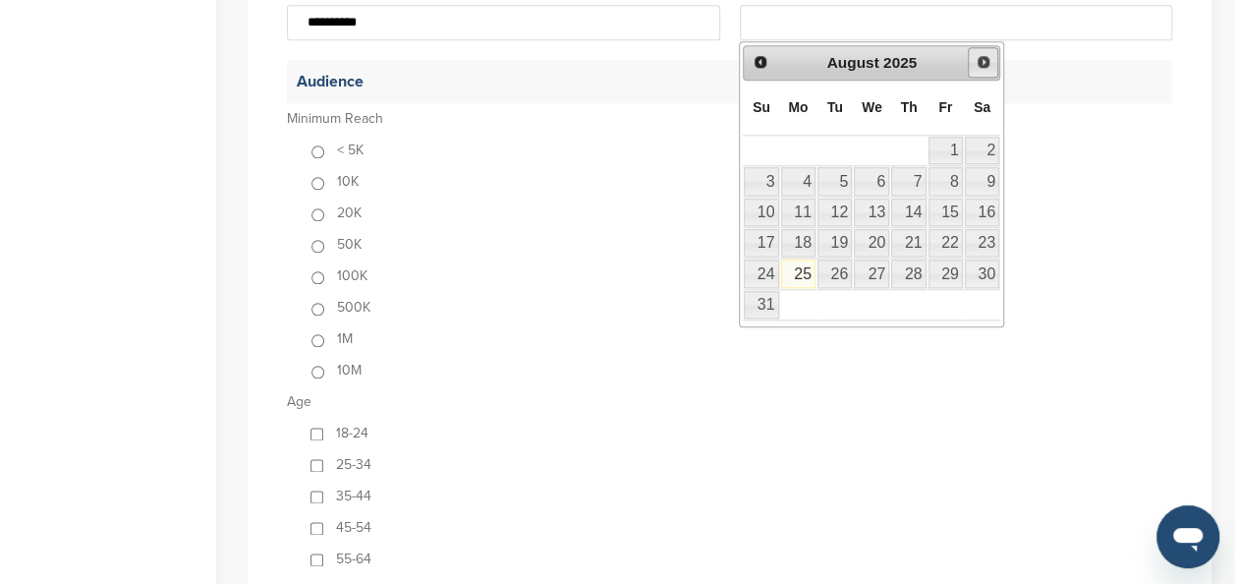
click at [987, 65] on span "Next" at bounding box center [984, 62] width 16 height 16
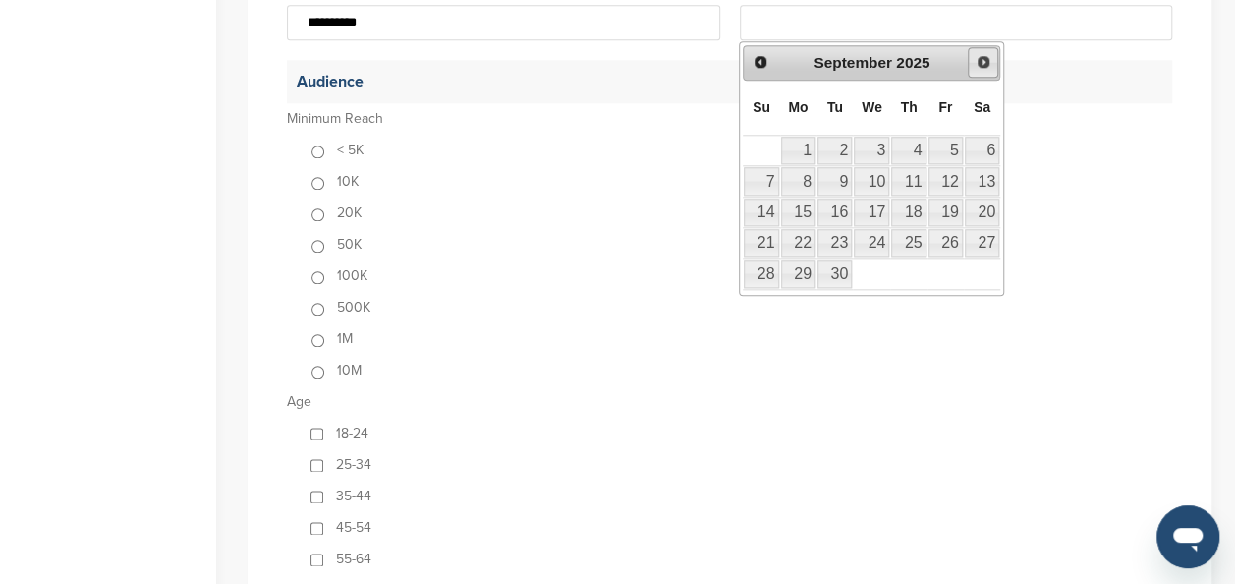
click at [987, 65] on span "Next" at bounding box center [984, 62] width 16 height 16
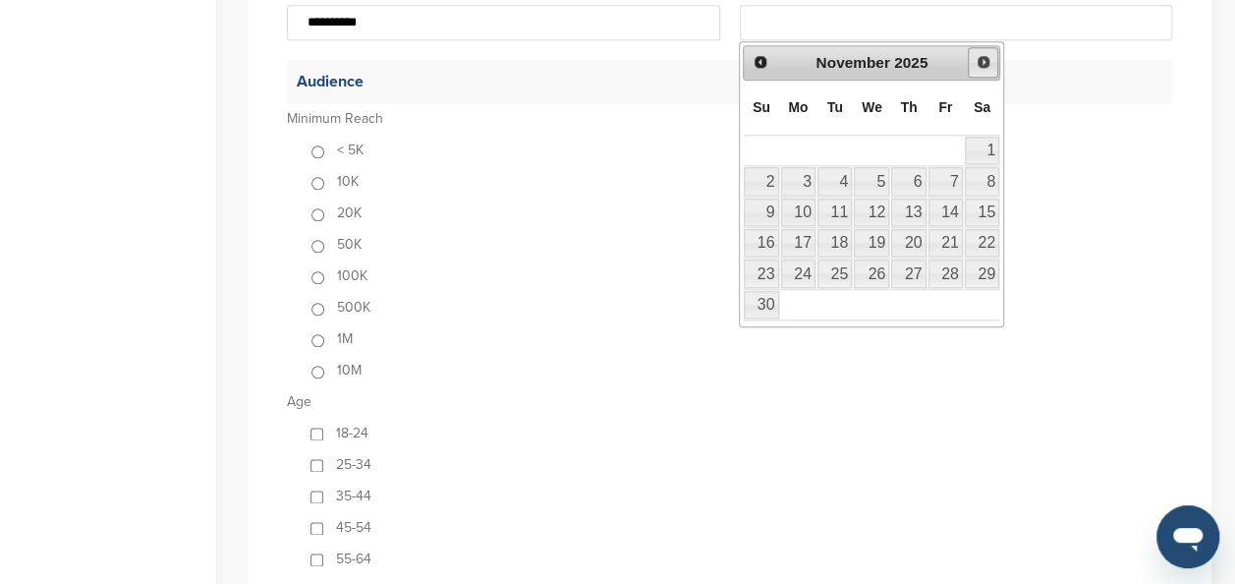
click at [987, 65] on span "Next" at bounding box center [984, 62] width 16 height 16
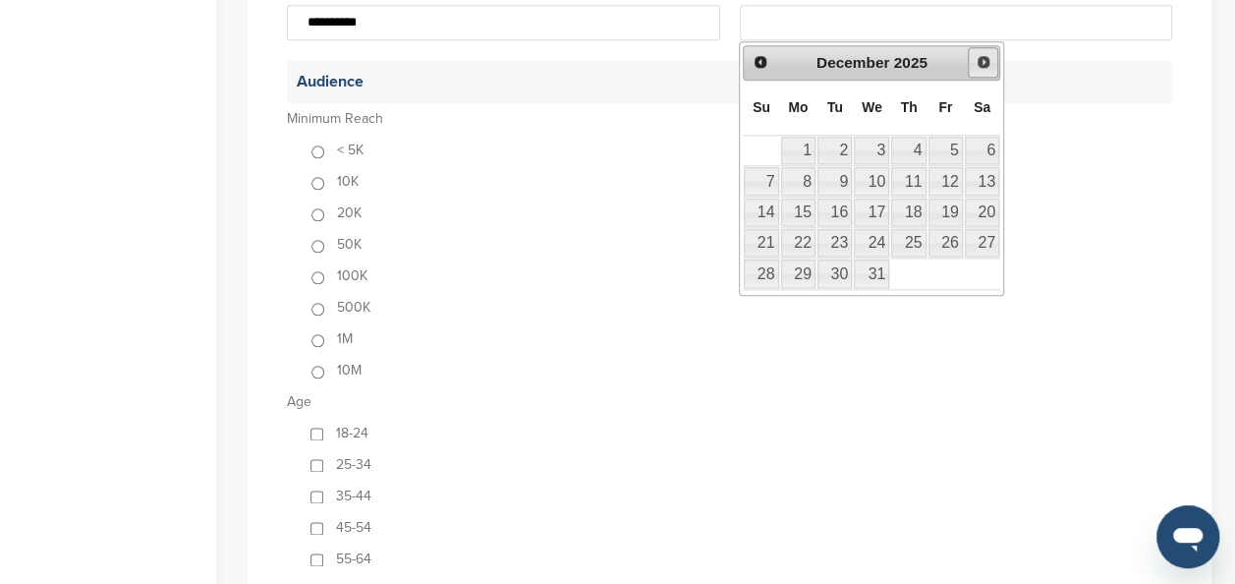
click at [987, 65] on span "Next" at bounding box center [984, 62] width 16 height 16
click at [762, 65] on span "Prev" at bounding box center [761, 62] width 16 height 16
click at [881, 261] on link "31" at bounding box center [871, 273] width 35 height 28
type input "**********"
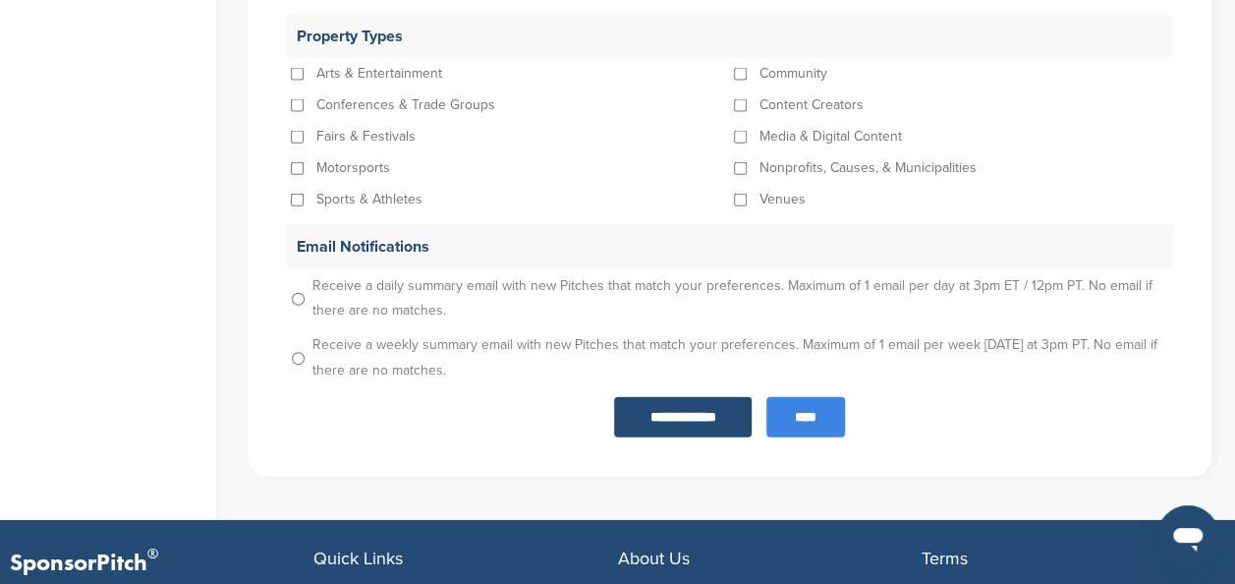
scroll to position [2194, 0]
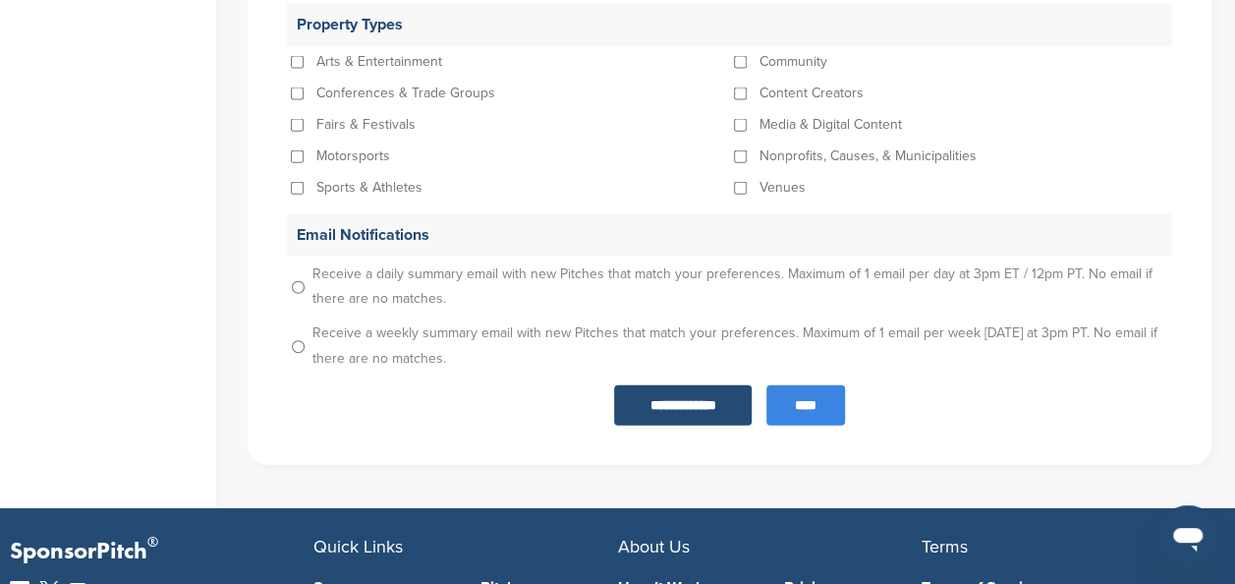
click at [810, 397] on input "****" at bounding box center [806, 405] width 79 height 40
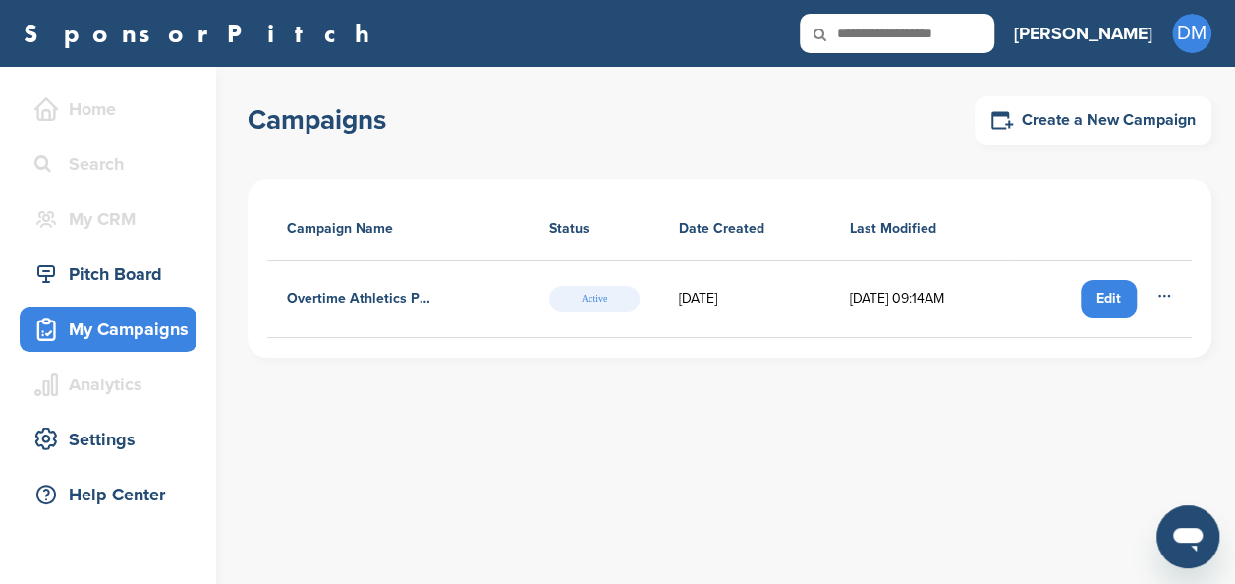
click at [1162, 301] on icon at bounding box center [1165, 296] width 16 height 16
click at [1105, 290] on div "Edit" at bounding box center [1109, 298] width 56 height 37
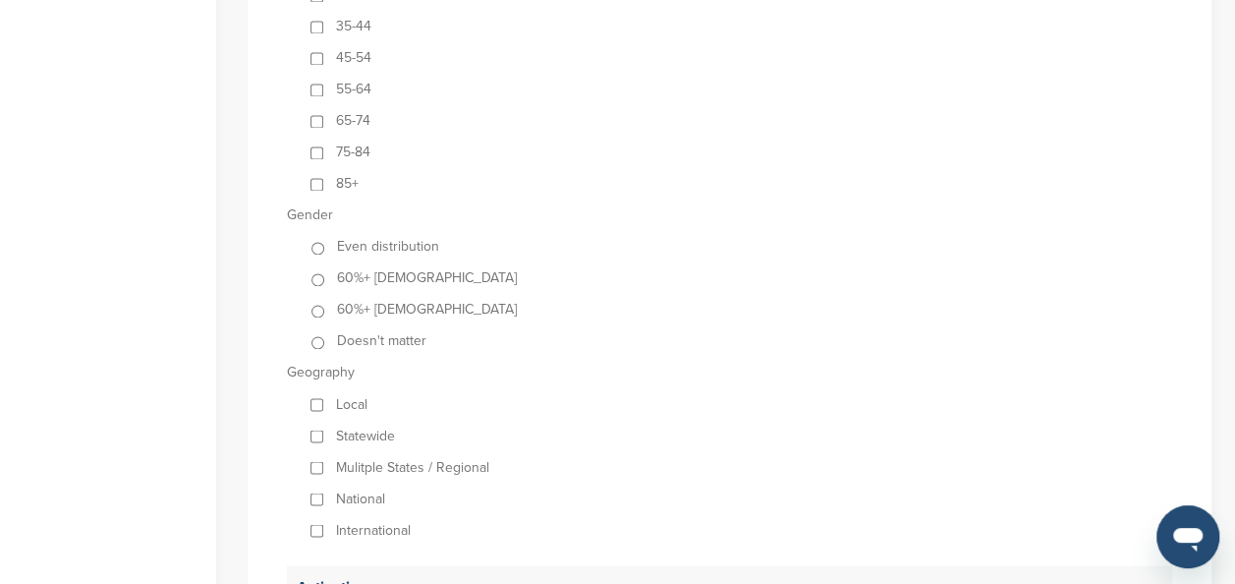
scroll to position [1471, 0]
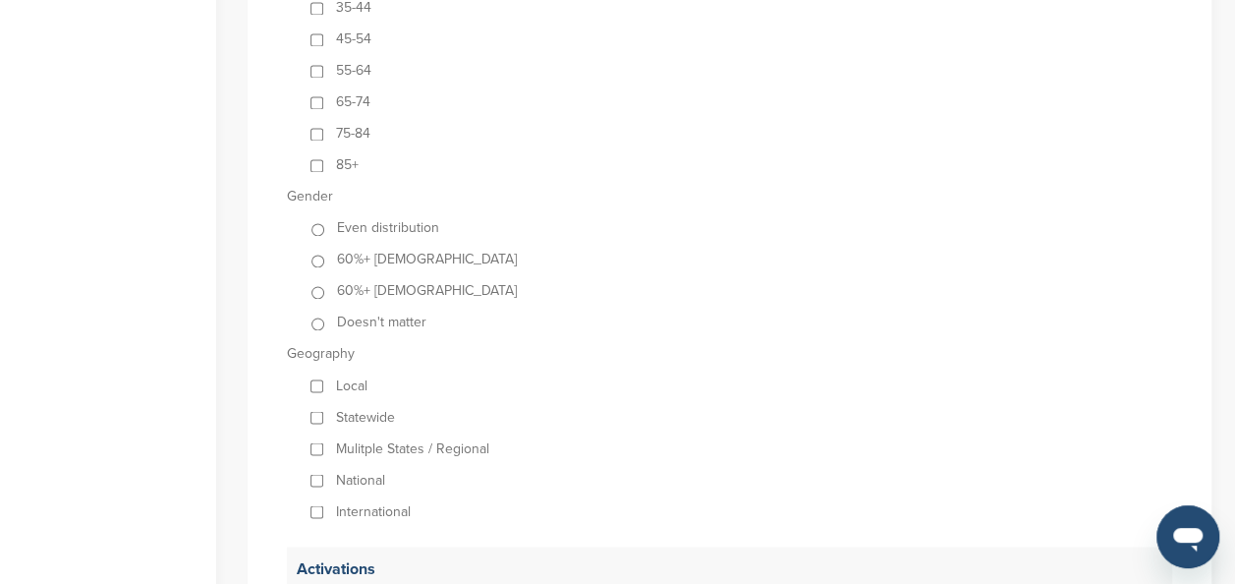
click at [395, 230] on p "Even distribution" at bounding box center [388, 227] width 102 height 31
click at [334, 386] on div "Local" at bounding box center [740, 385] width 866 height 31
click at [318, 383] on div "Local" at bounding box center [740, 385] width 866 height 31
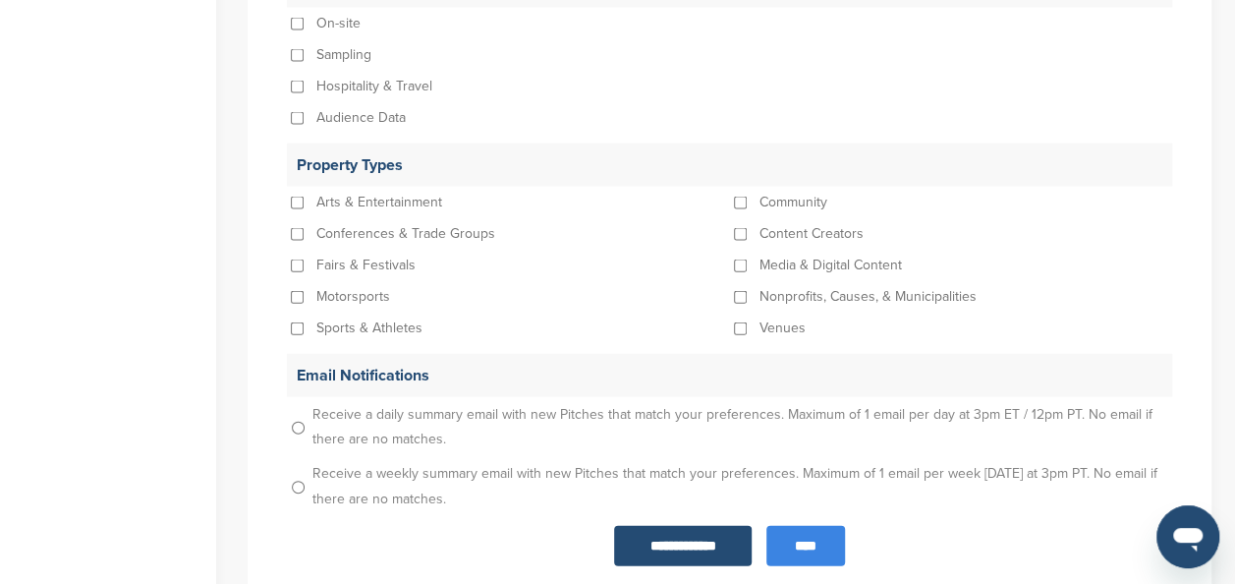
scroll to position [2057, 0]
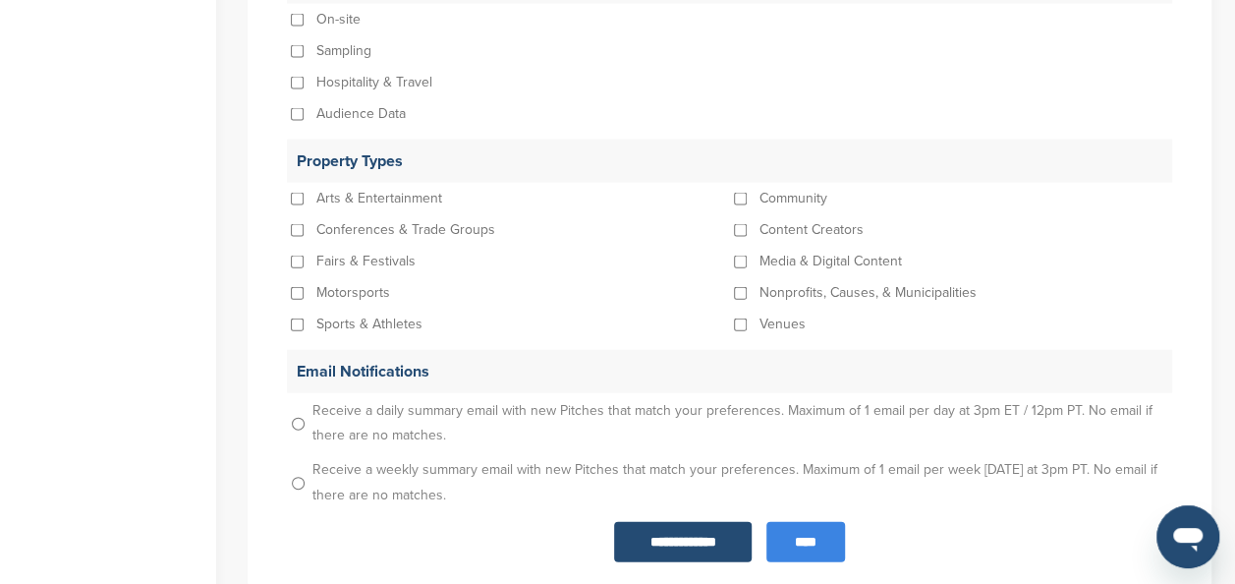
click at [790, 550] on input "****" at bounding box center [806, 542] width 79 height 40
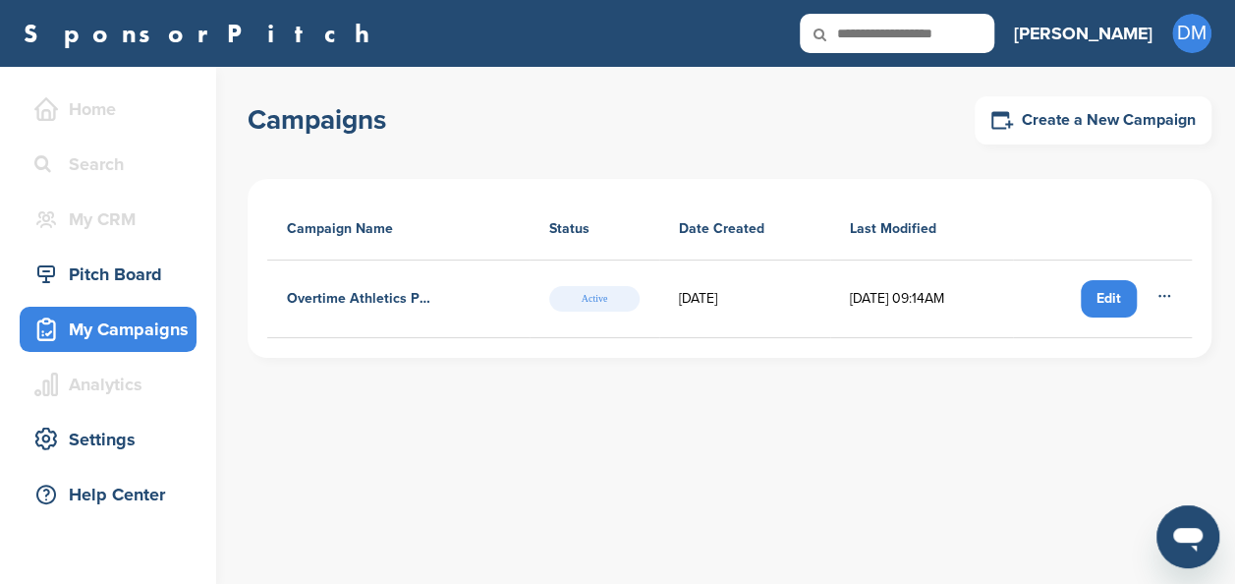
click at [103, 43] on link "SponsorPitch" at bounding box center [203, 34] width 359 height 26
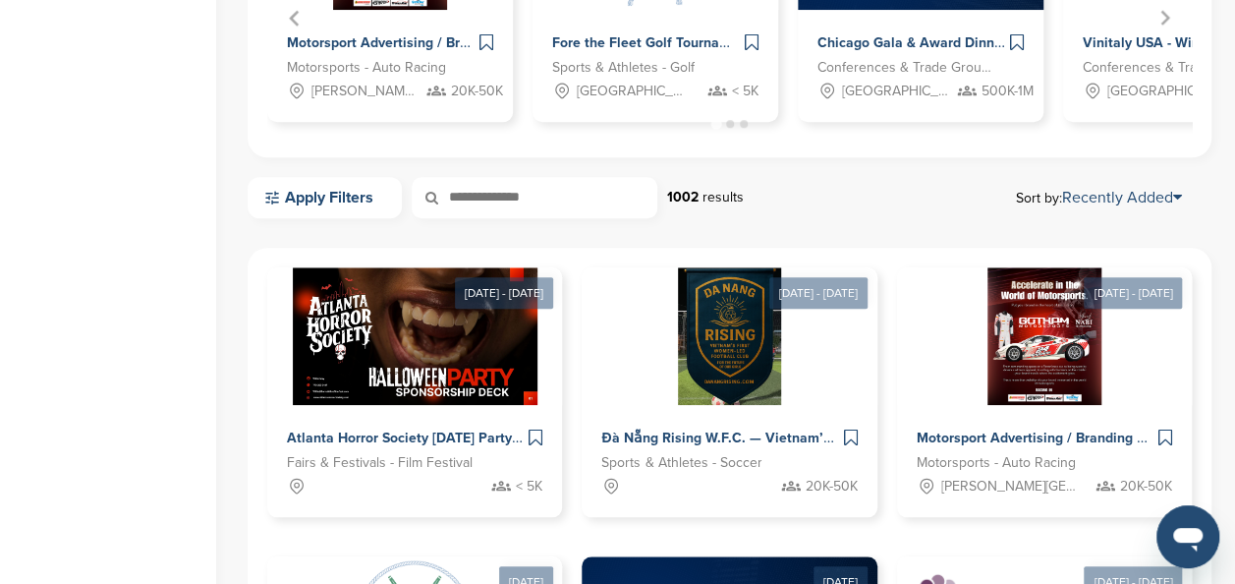
scroll to position [820, 0]
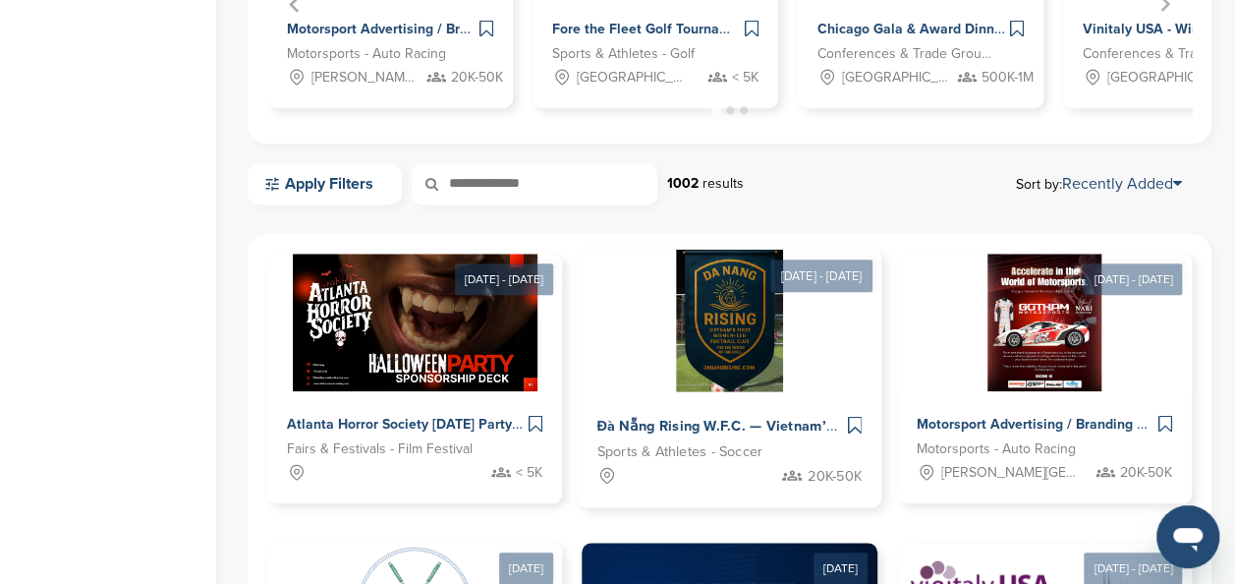
click at [784, 399] on div "Đà Nẵng Rising W.F.C. — Vietnam’s First Women-Led Football Club Sports & Athlet…" at bounding box center [730, 449] width 306 height 116
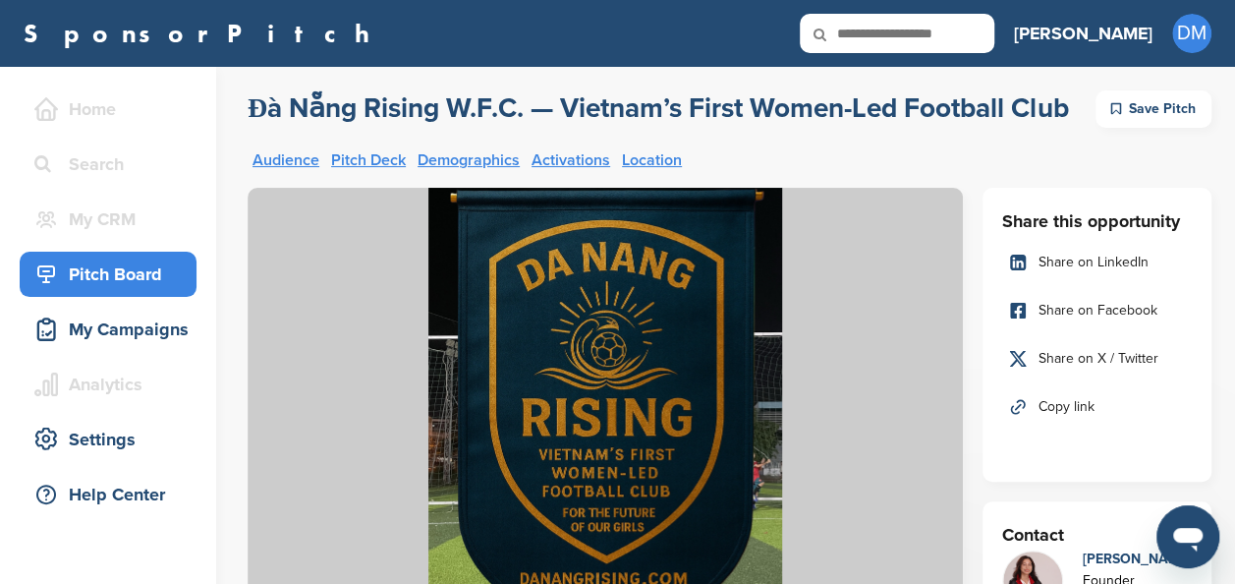
click at [91, 37] on link "SponsorPitch" at bounding box center [203, 34] width 359 height 26
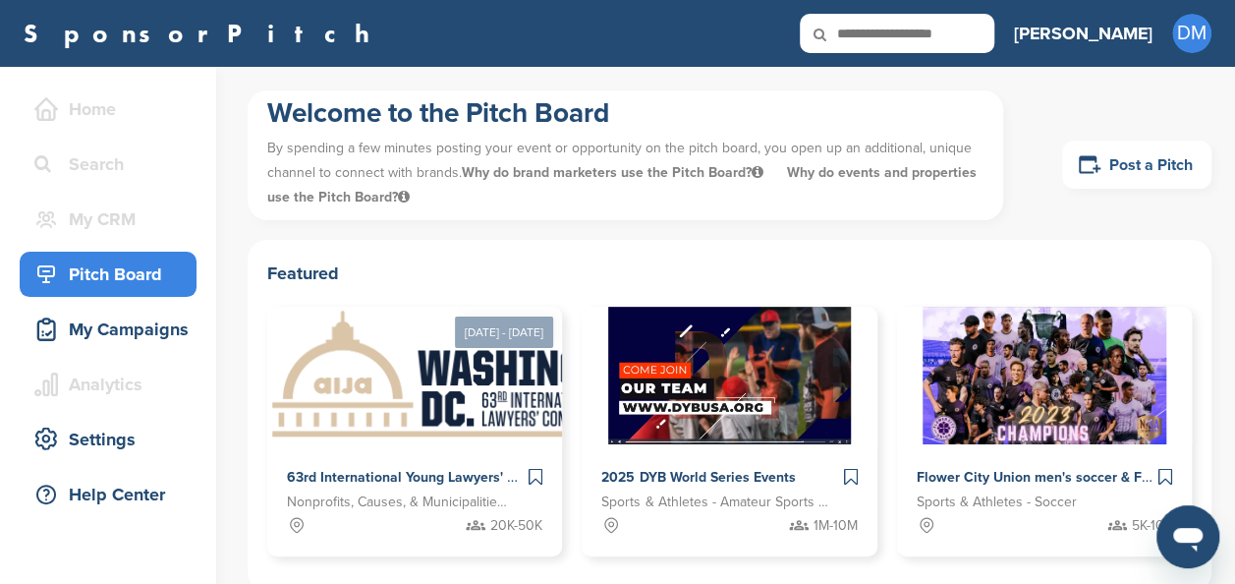
click at [1119, 169] on link "Post a Pitch" at bounding box center [1136, 165] width 149 height 48
